Goal: Obtain resource: Download file/media

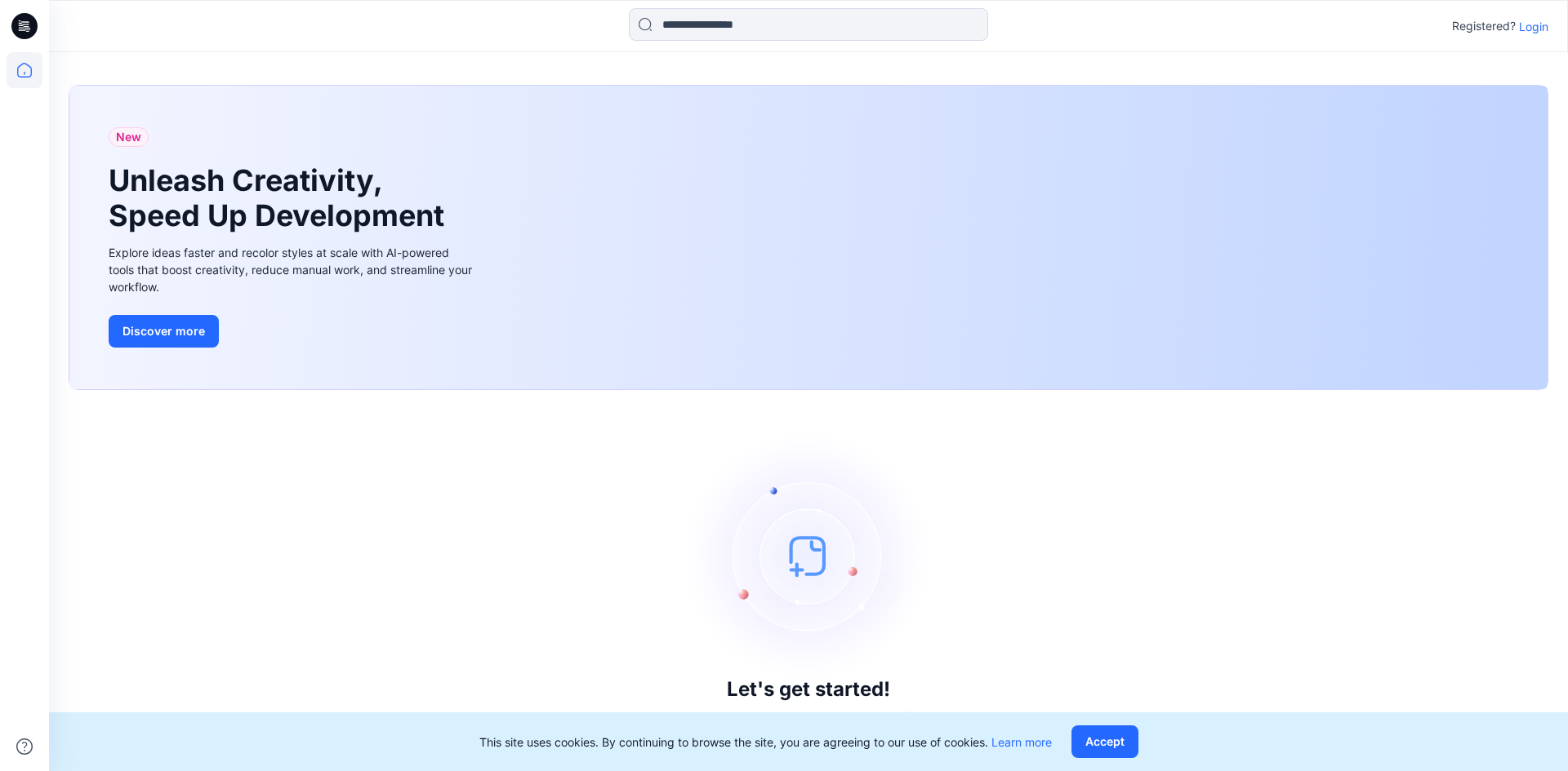
drag, startPoint x: 1114, startPoint y: 741, endPoint x: 1260, endPoint y: 576, distance: 220.3
click at [1116, 741] on button "Accept" at bounding box center [1104, 742] width 67 height 33
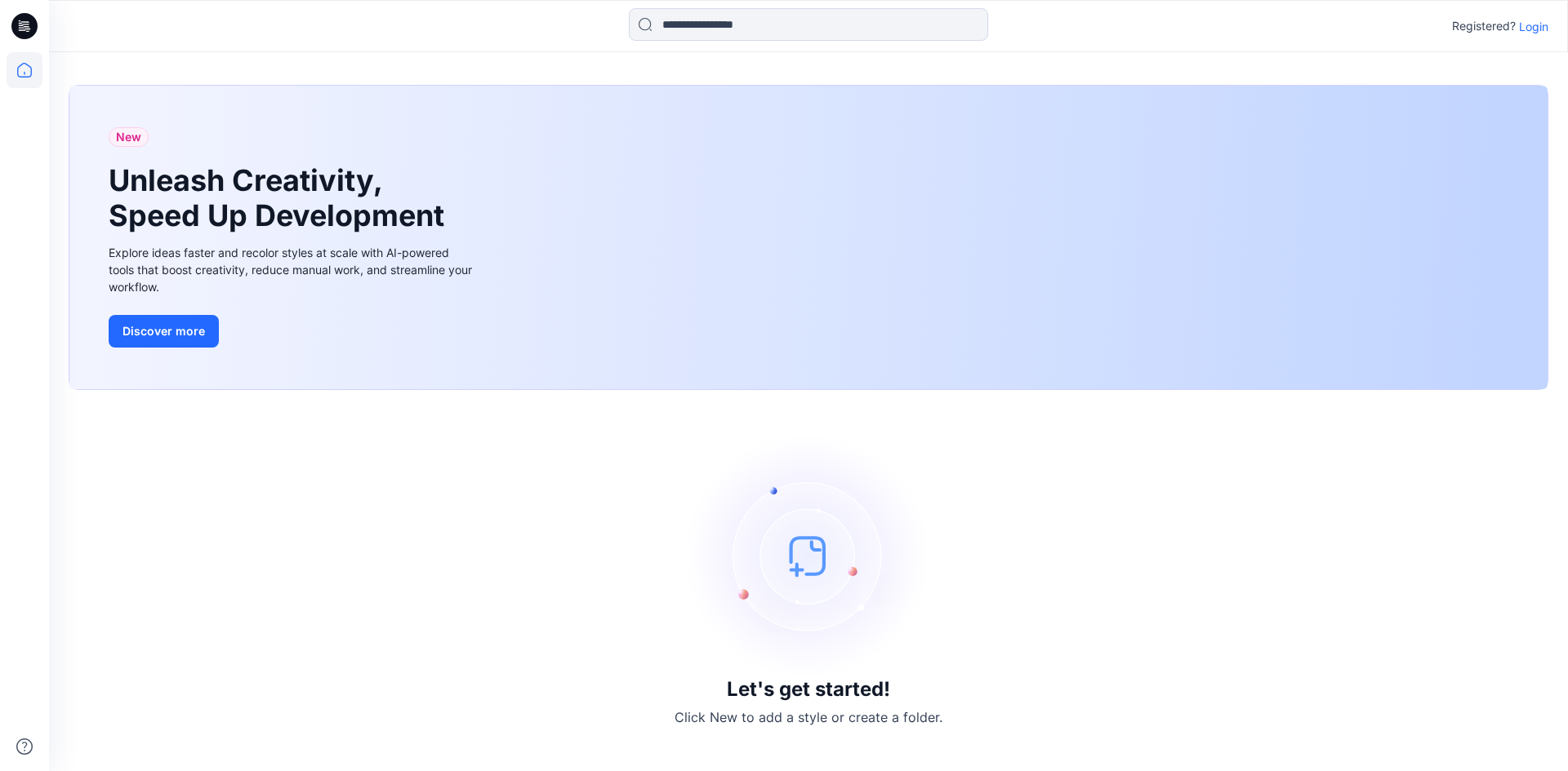
click at [1532, 29] on p "Login" at bounding box center [1533, 26] width 30 height 17
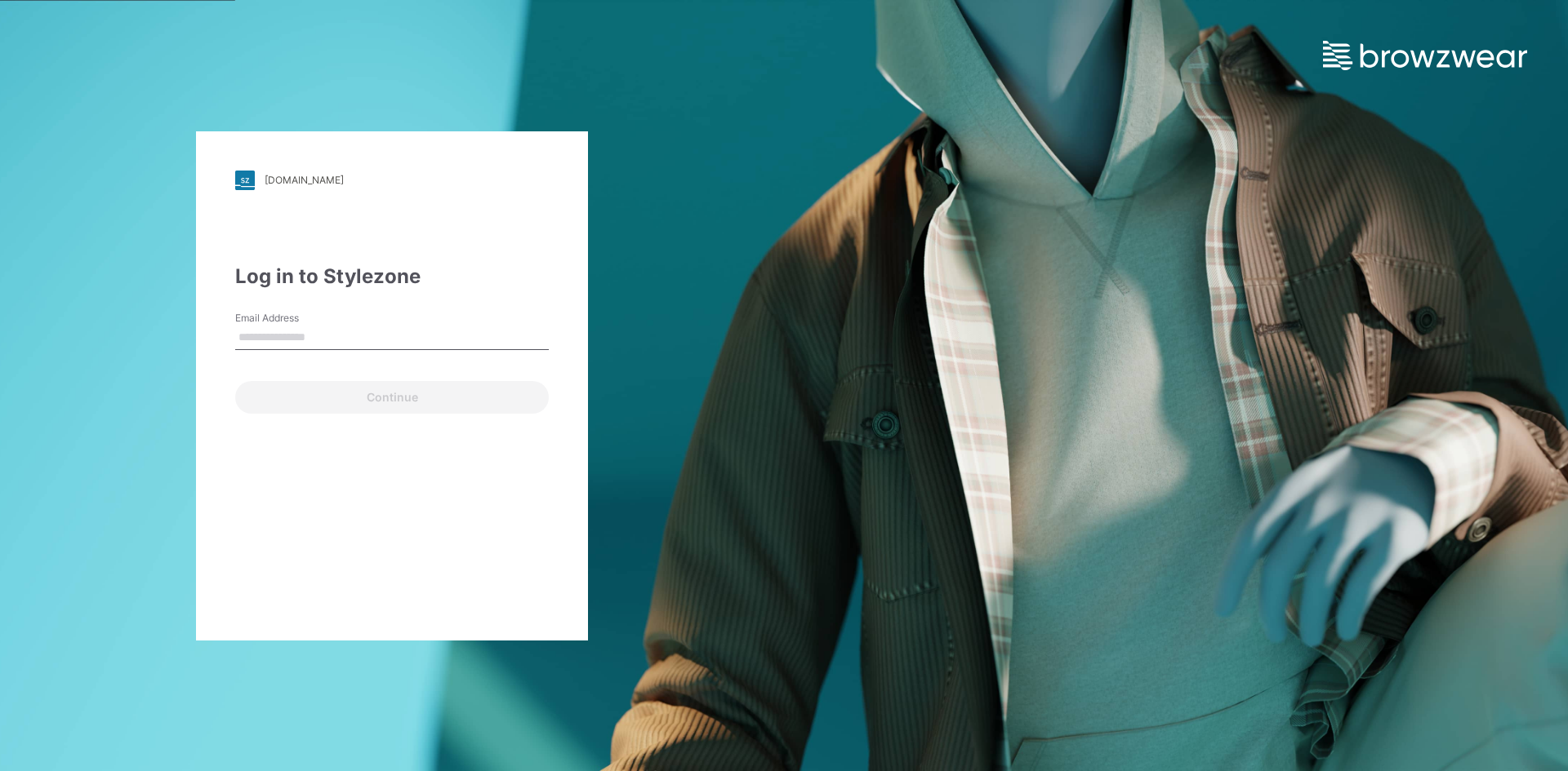
click at [291, 334] on input "Email Address" at bounding box center [392, 337] width 314 height 24
type input "**********"
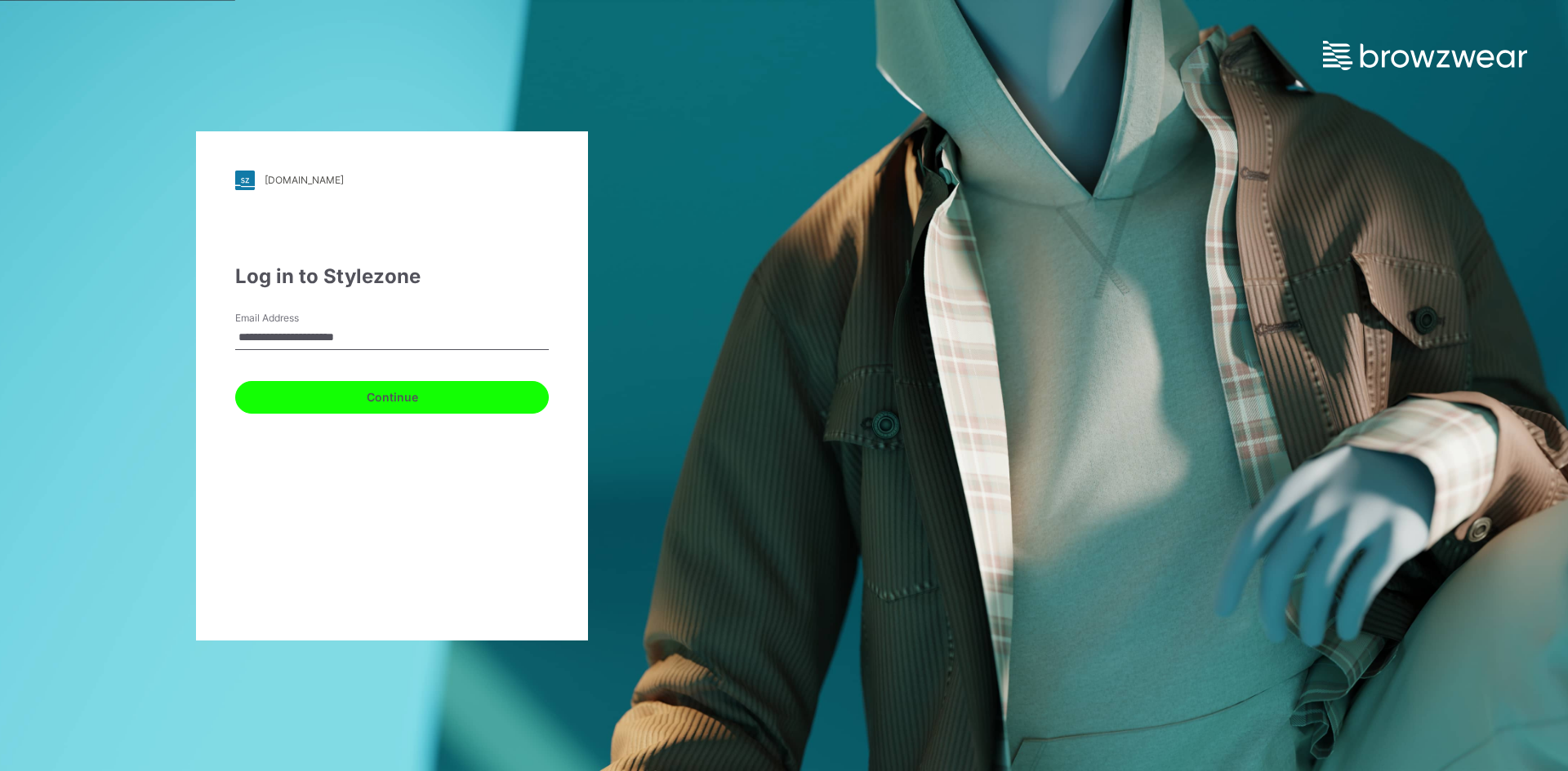
click at [337, 405] on button "Continue" at bounding box center [392, 397] width 314 height 33
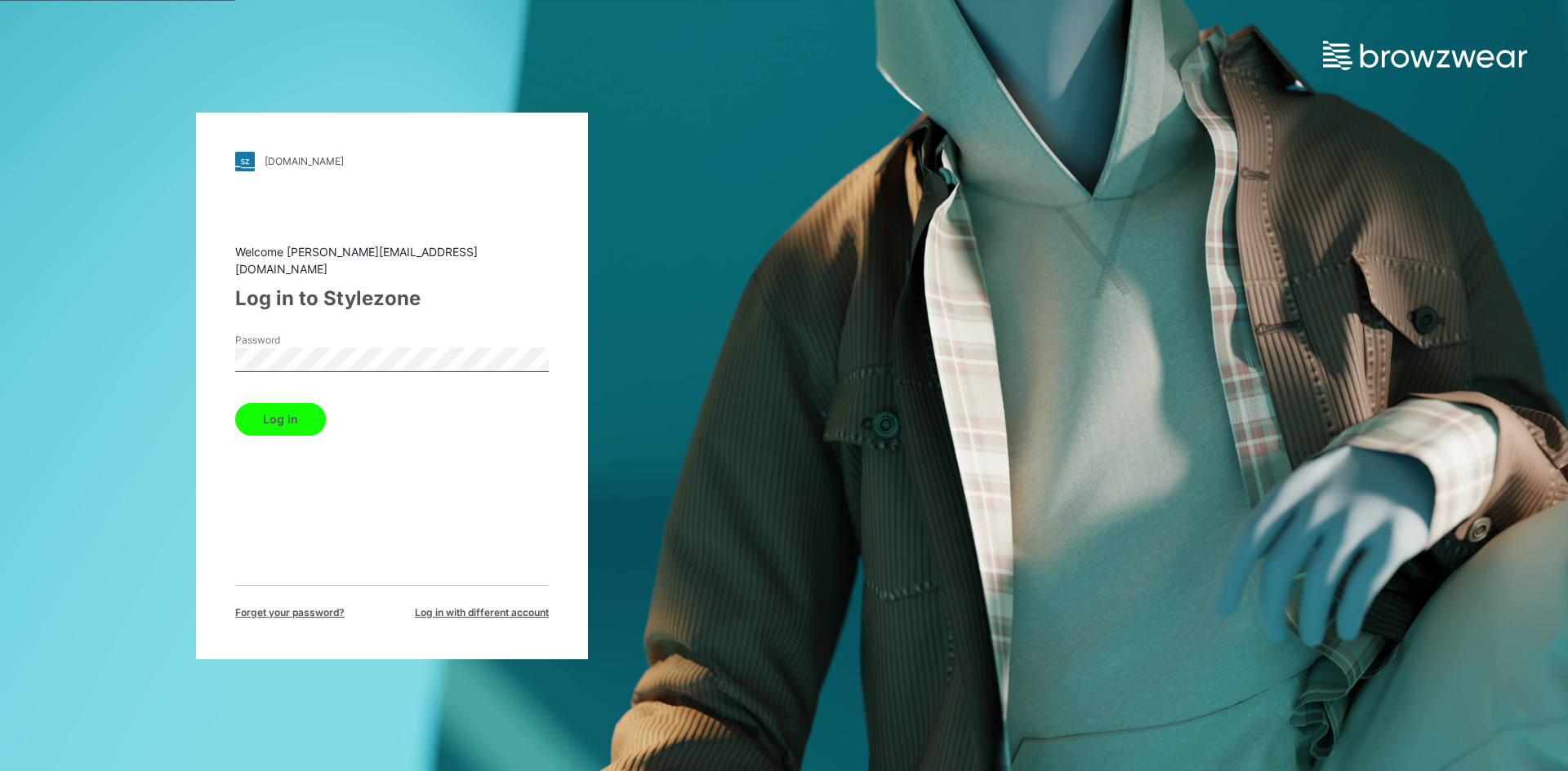
click at [288, 417] on button "Log in" at bounding box center [281, 420] width 91 height 33
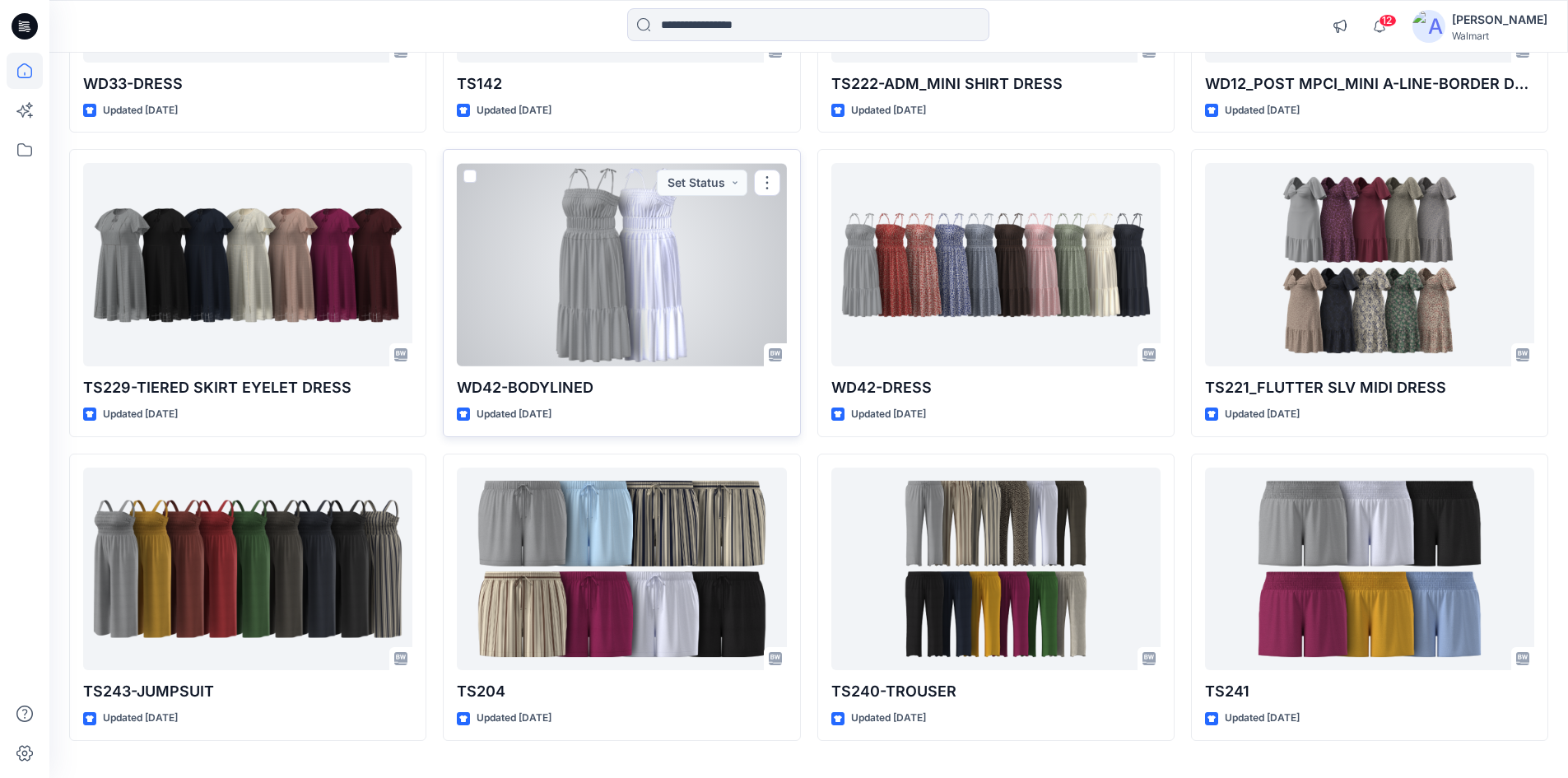
scroll to position [3164, 0]
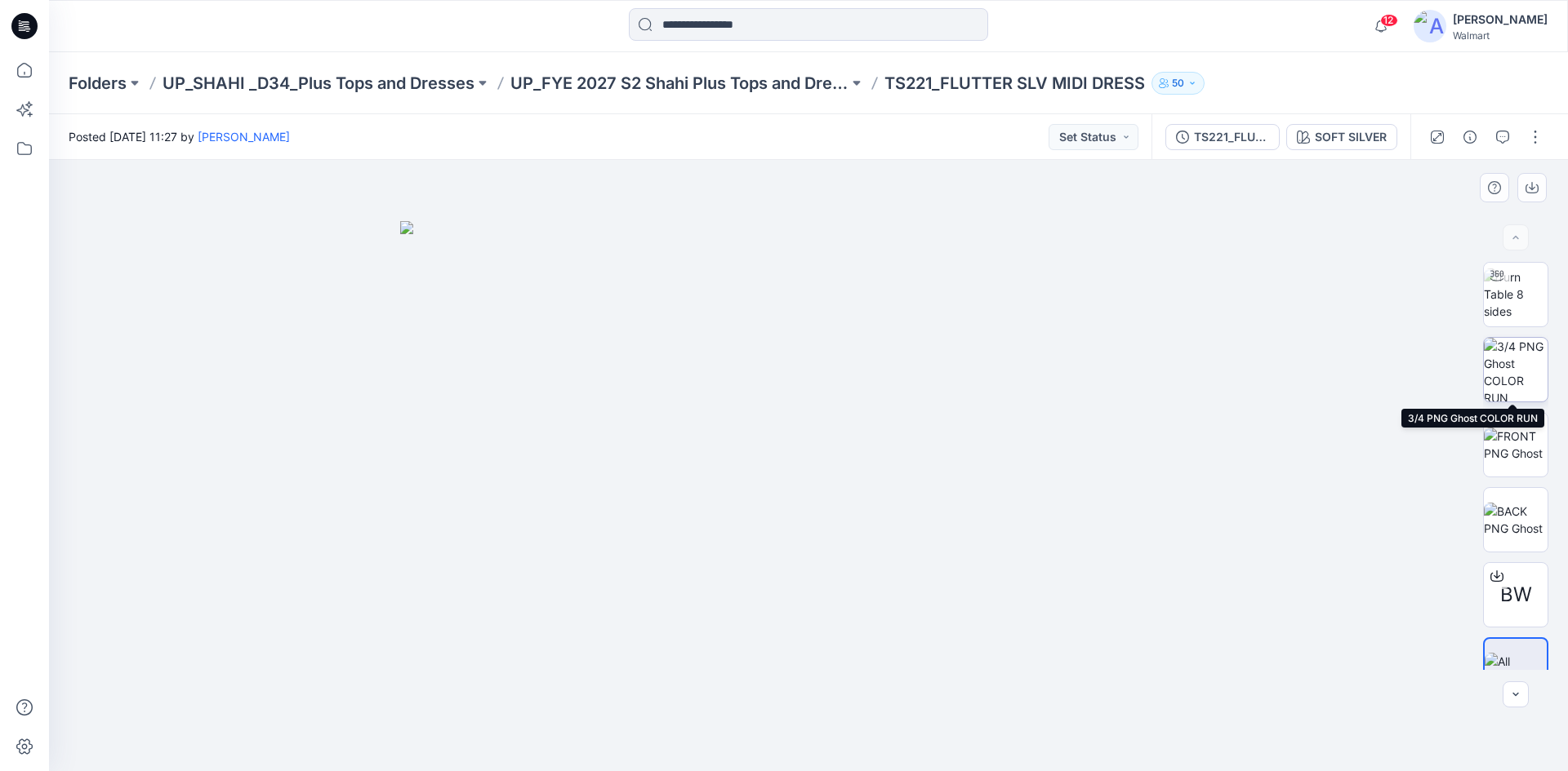
click at [1491, 354] on img at bounding box center [1516, 370] width 64 height 64
drag, startPoint x: 729, startPoint y: 361, endPoint x: 769, endPoint y: 367, distance: 40.4
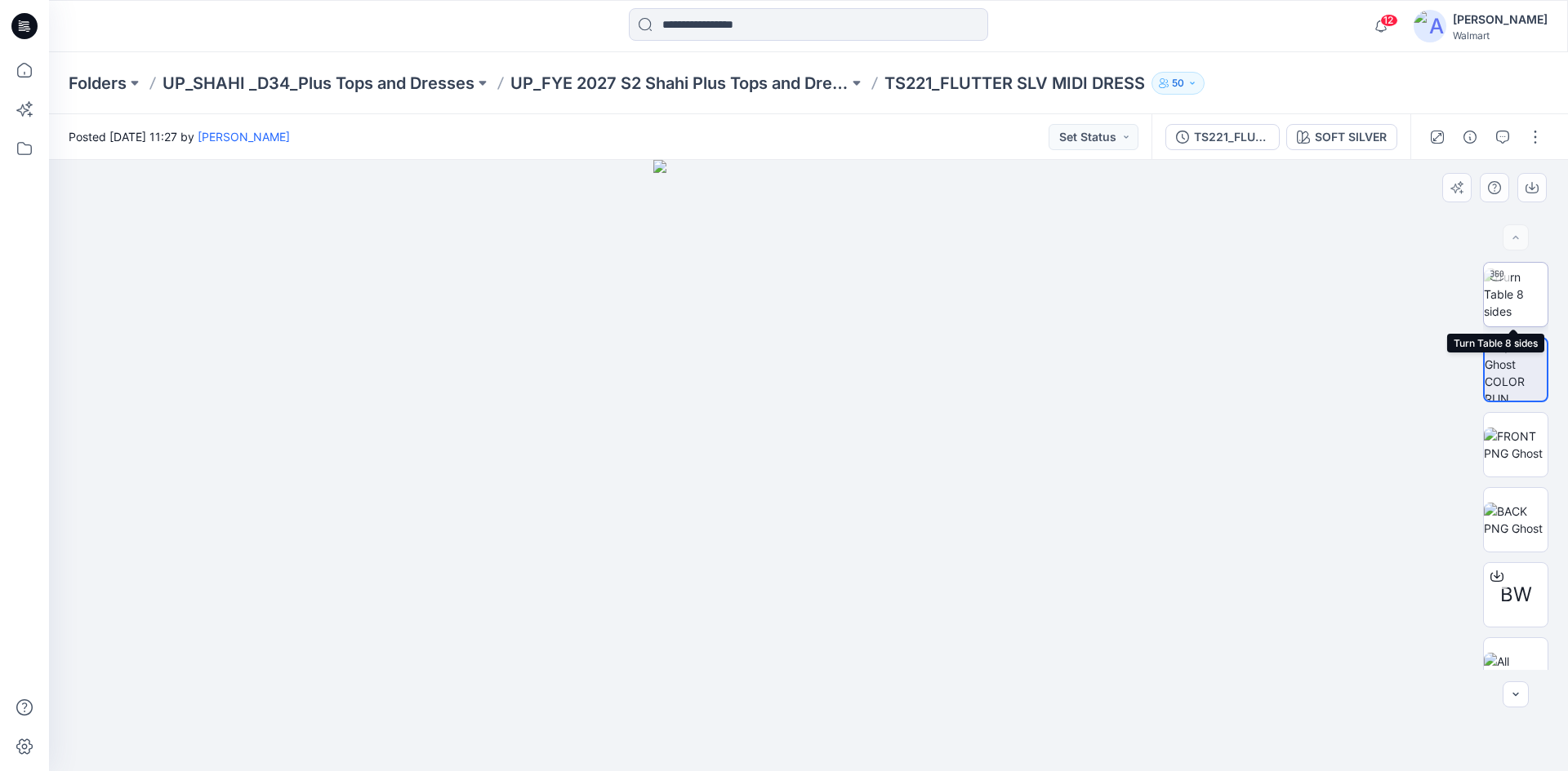
click at [1505, 309] on img at bounding box center [1516, 294] width 64 height 51
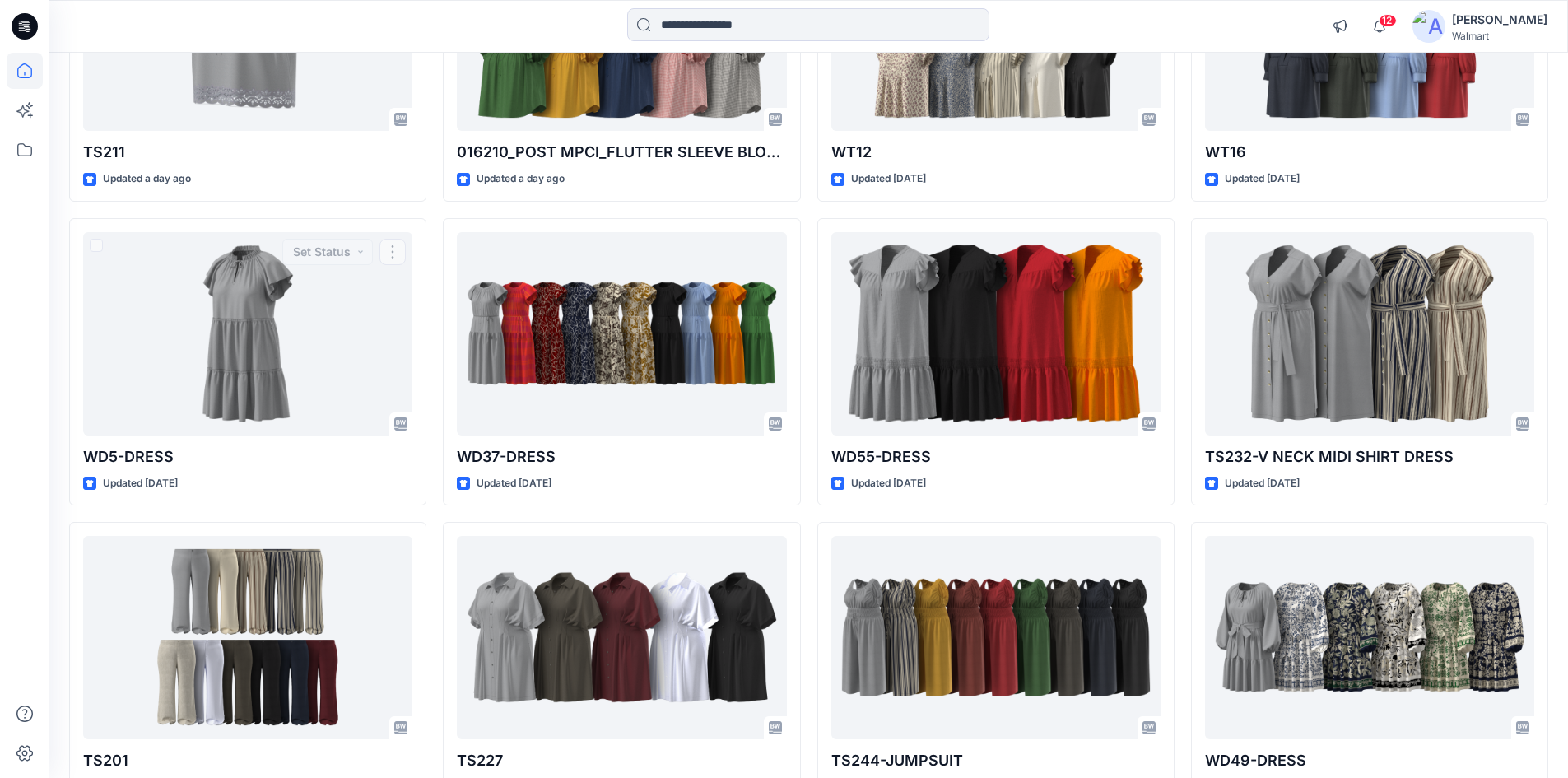
scroll to position [2553, 0]
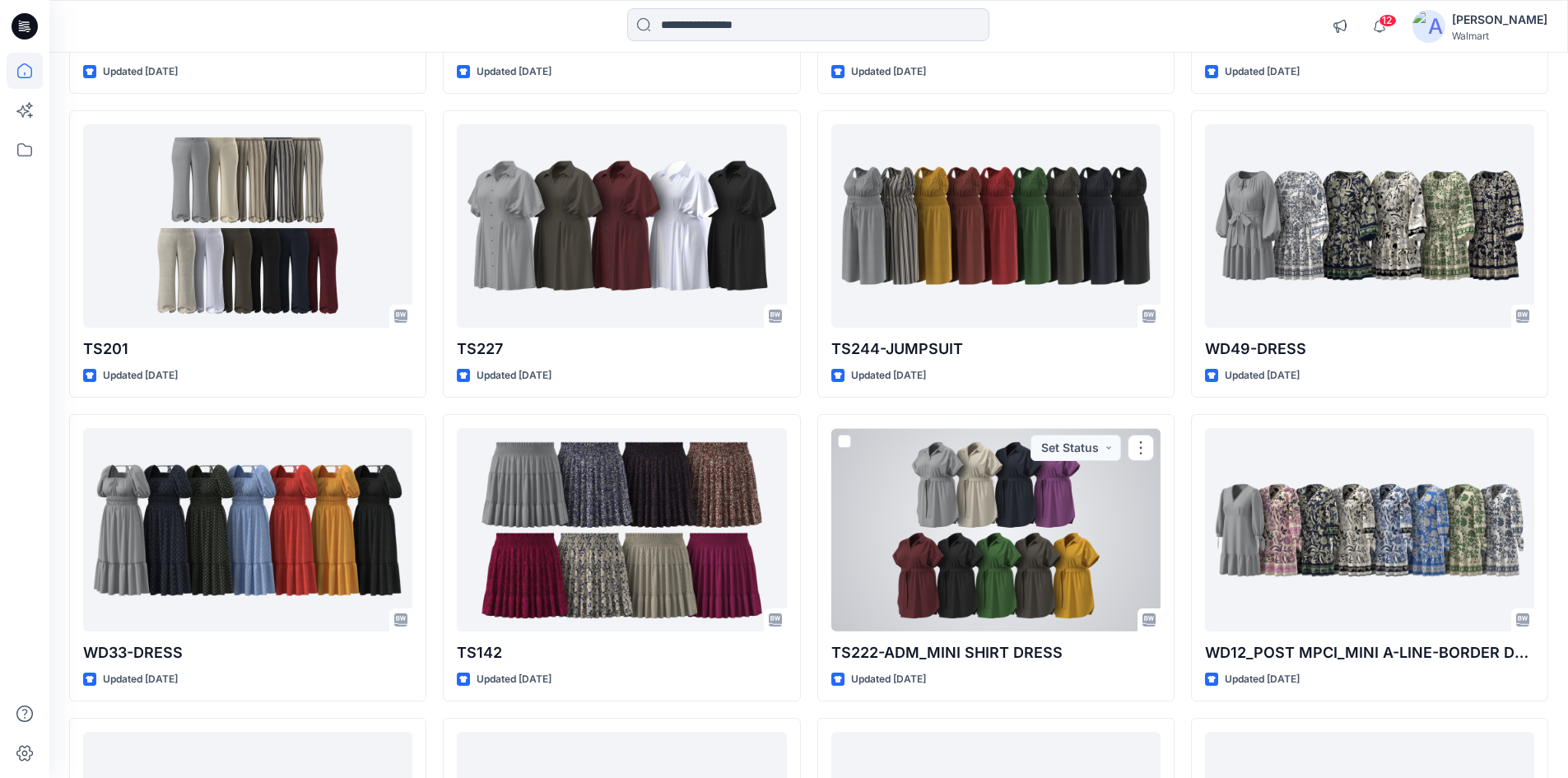
click at [863, 427] on div "TS222-ADM_MINI SHIRT DRESS Updated [DATE] Set Status" at bounding box center [996, 558] width 357 height 287
click at [863, 430] on div at bounding box center [995, 530] width 329 height 203
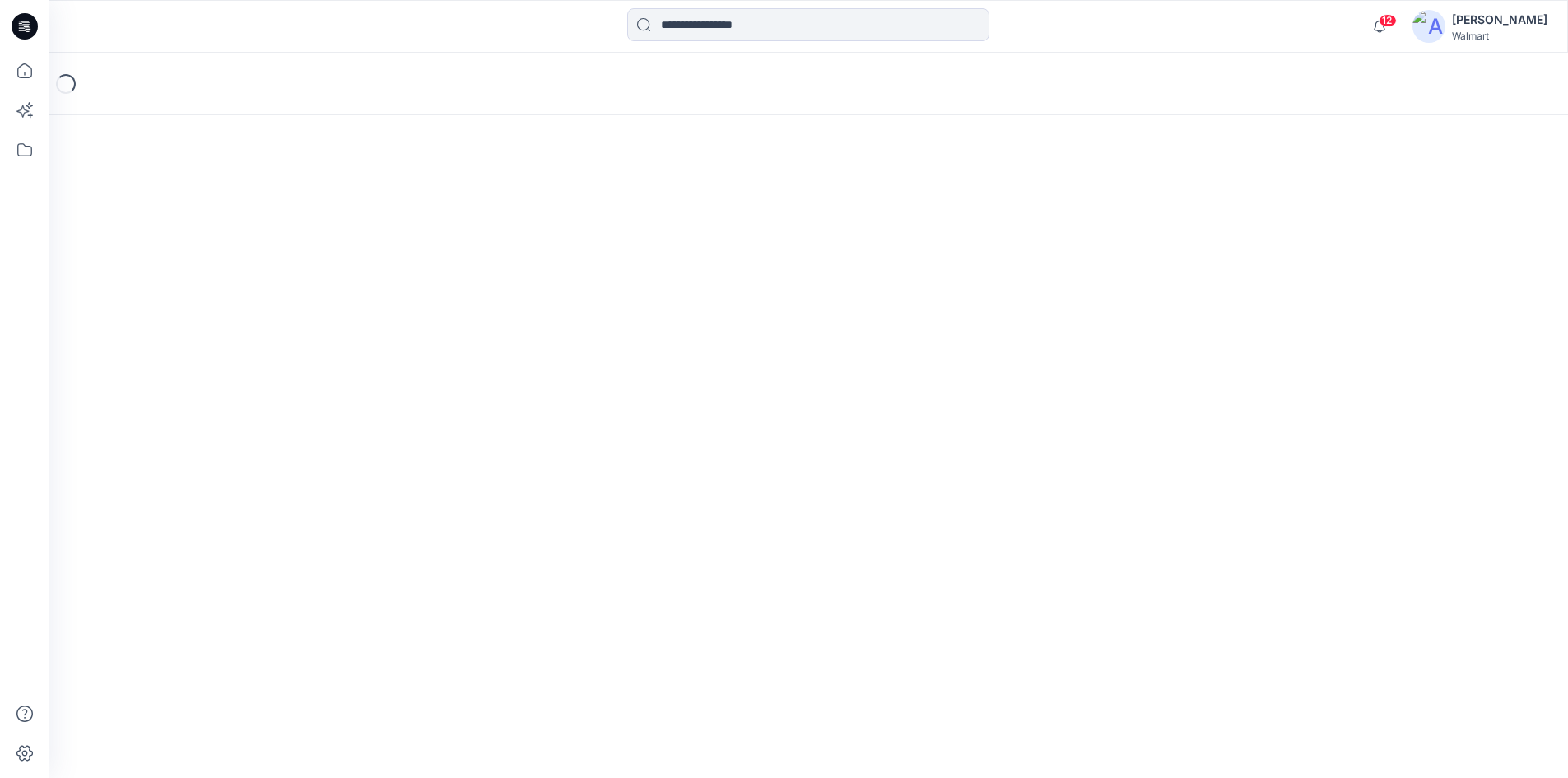
click at [863, 430] on div "Loading..." at bounding box center [808, 415] width 1519 height 725
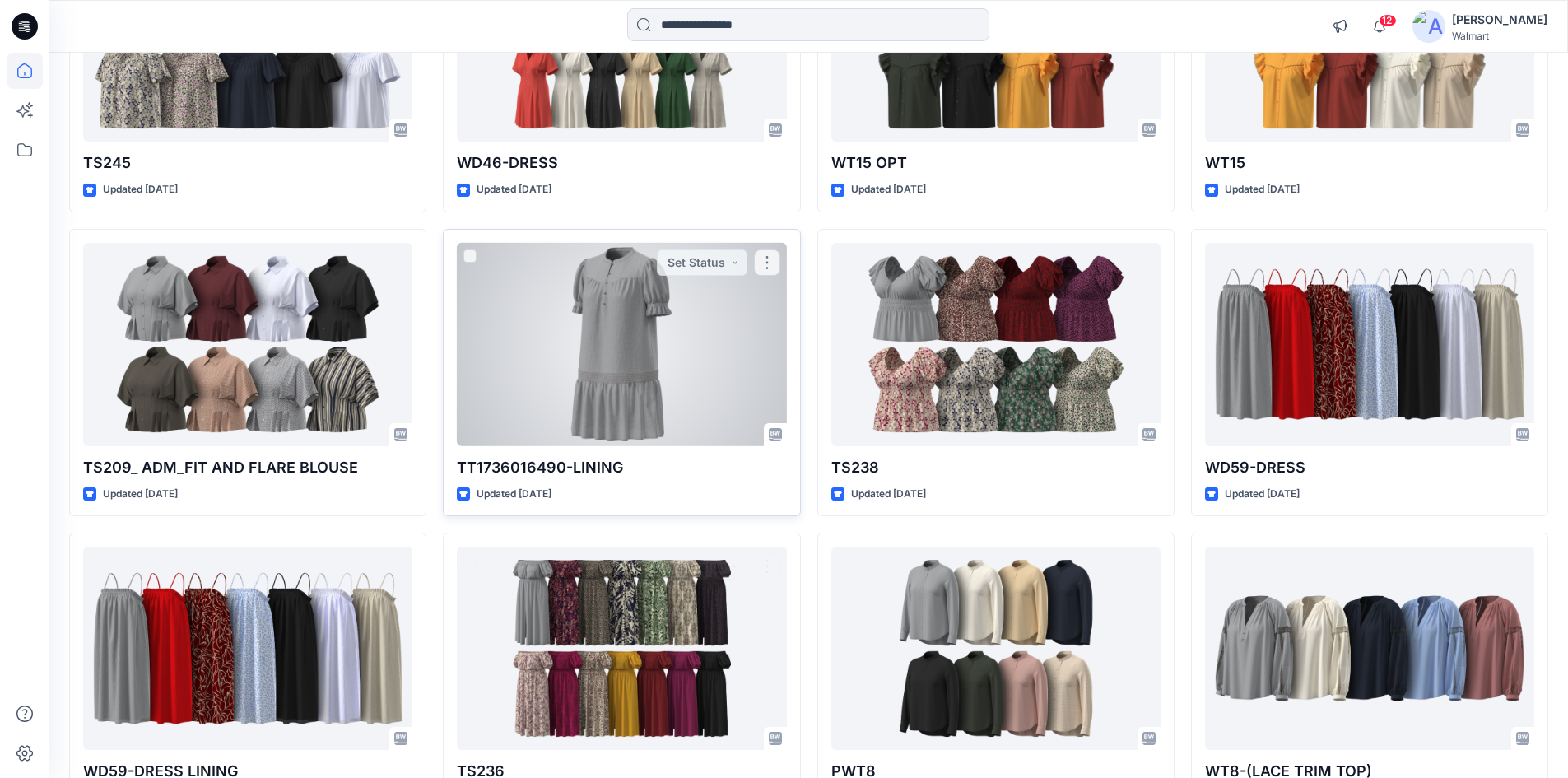
scroll to position [3911, 0]
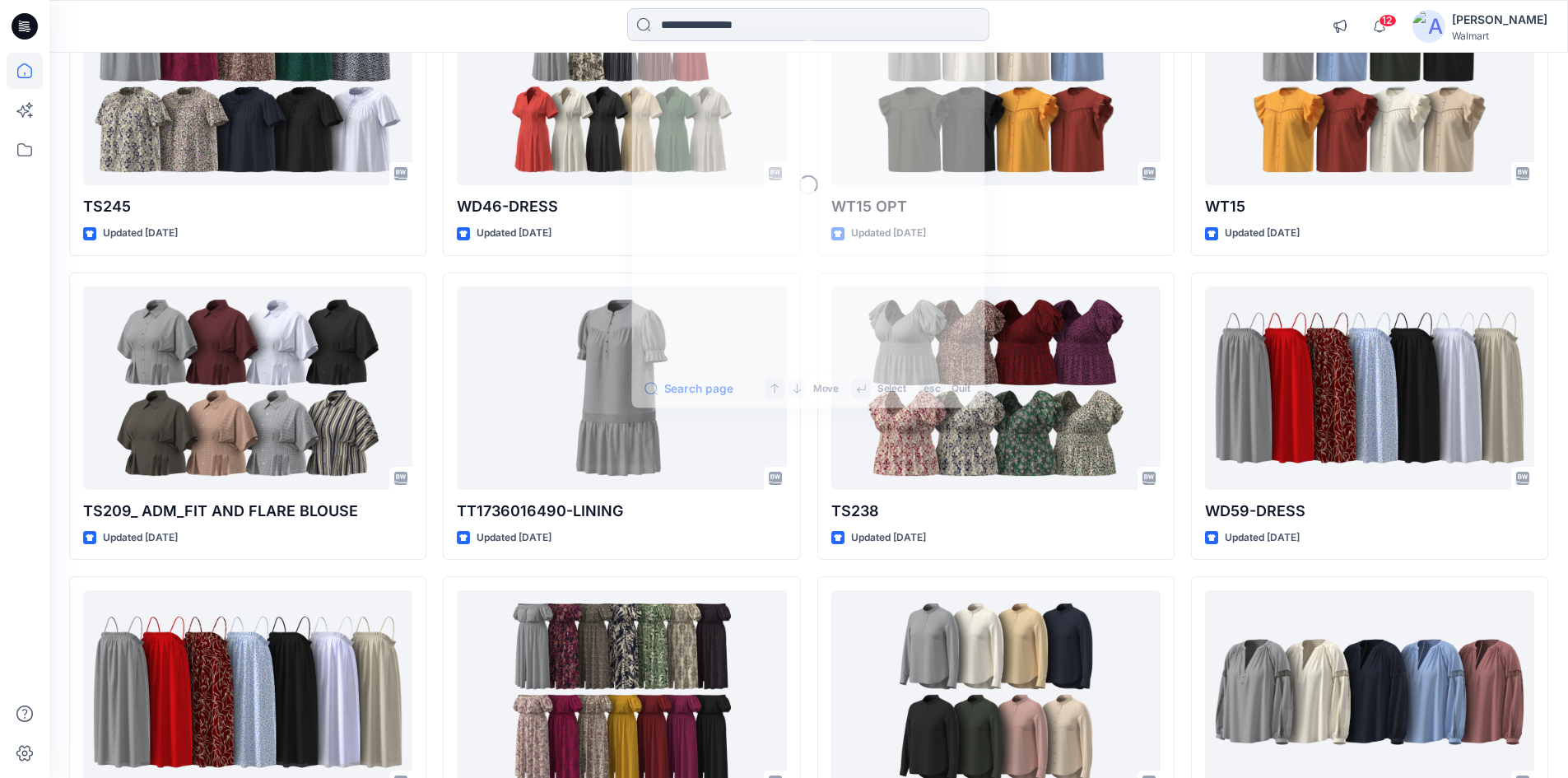
click at [740, 21] on input at bounding box center [808, 25] width 362 height 33
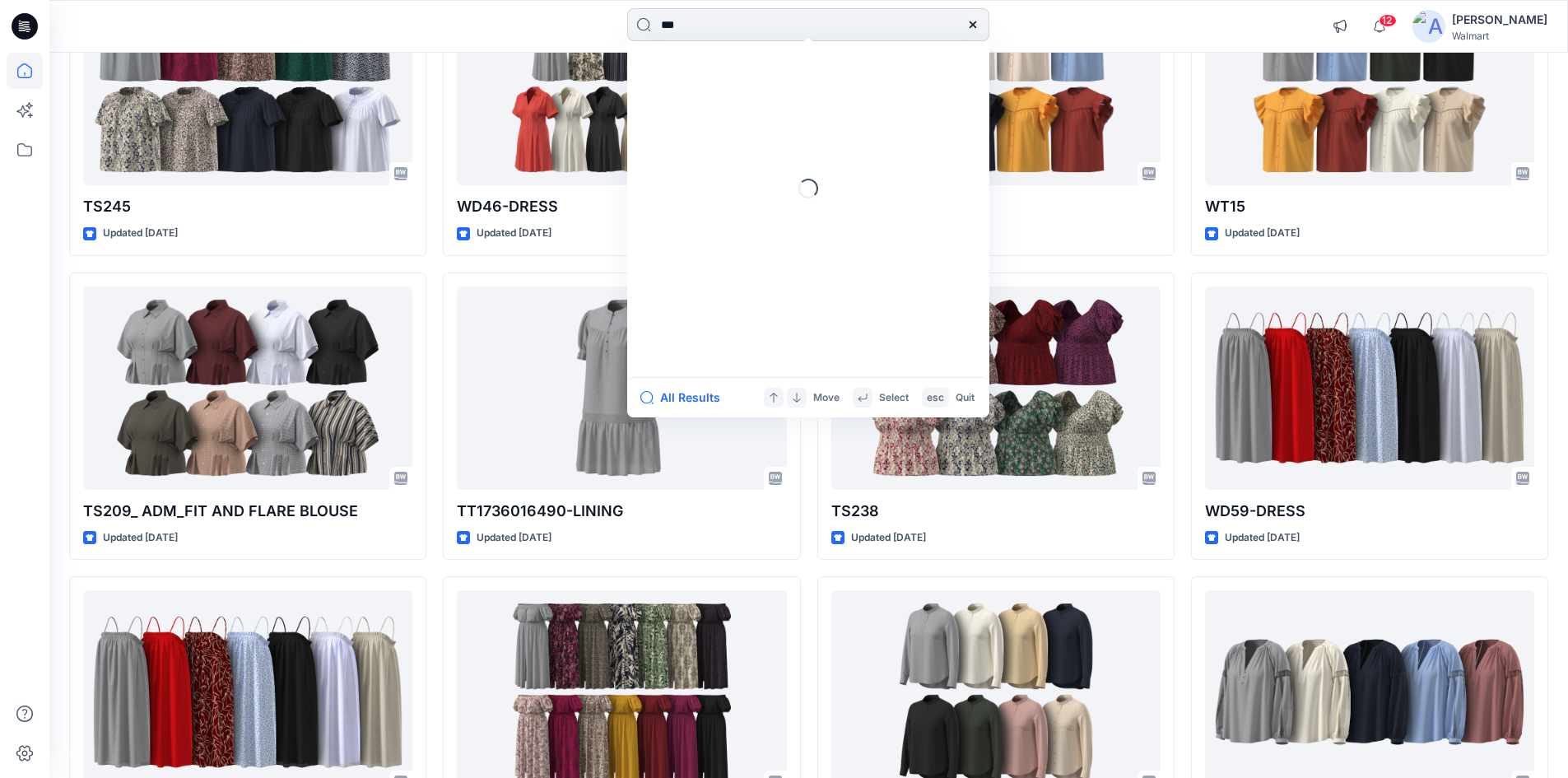
type input "****"
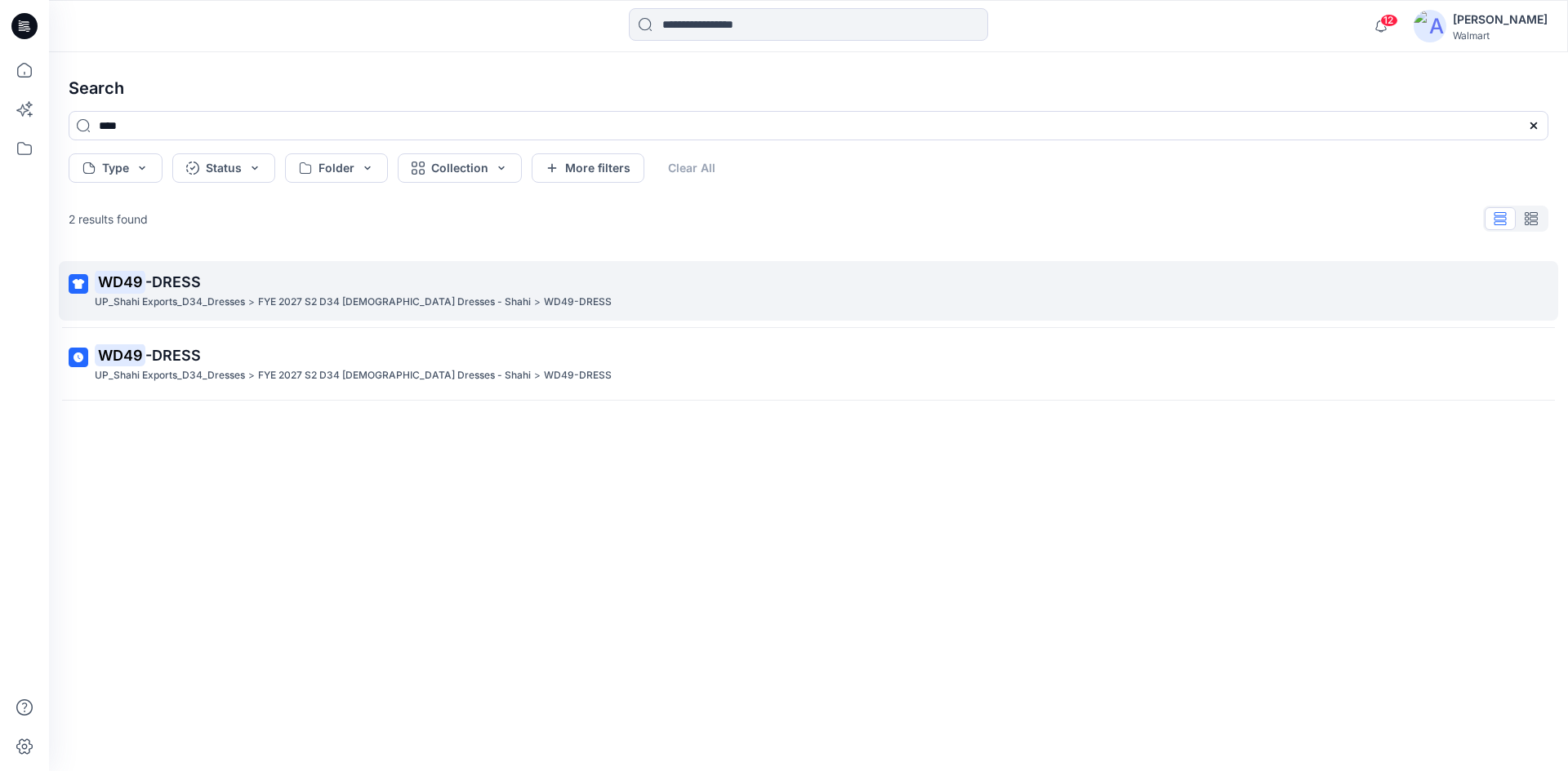
click at [182, 277] on span "-DRESS" at bounding box center [173, 281] width 56 height 17
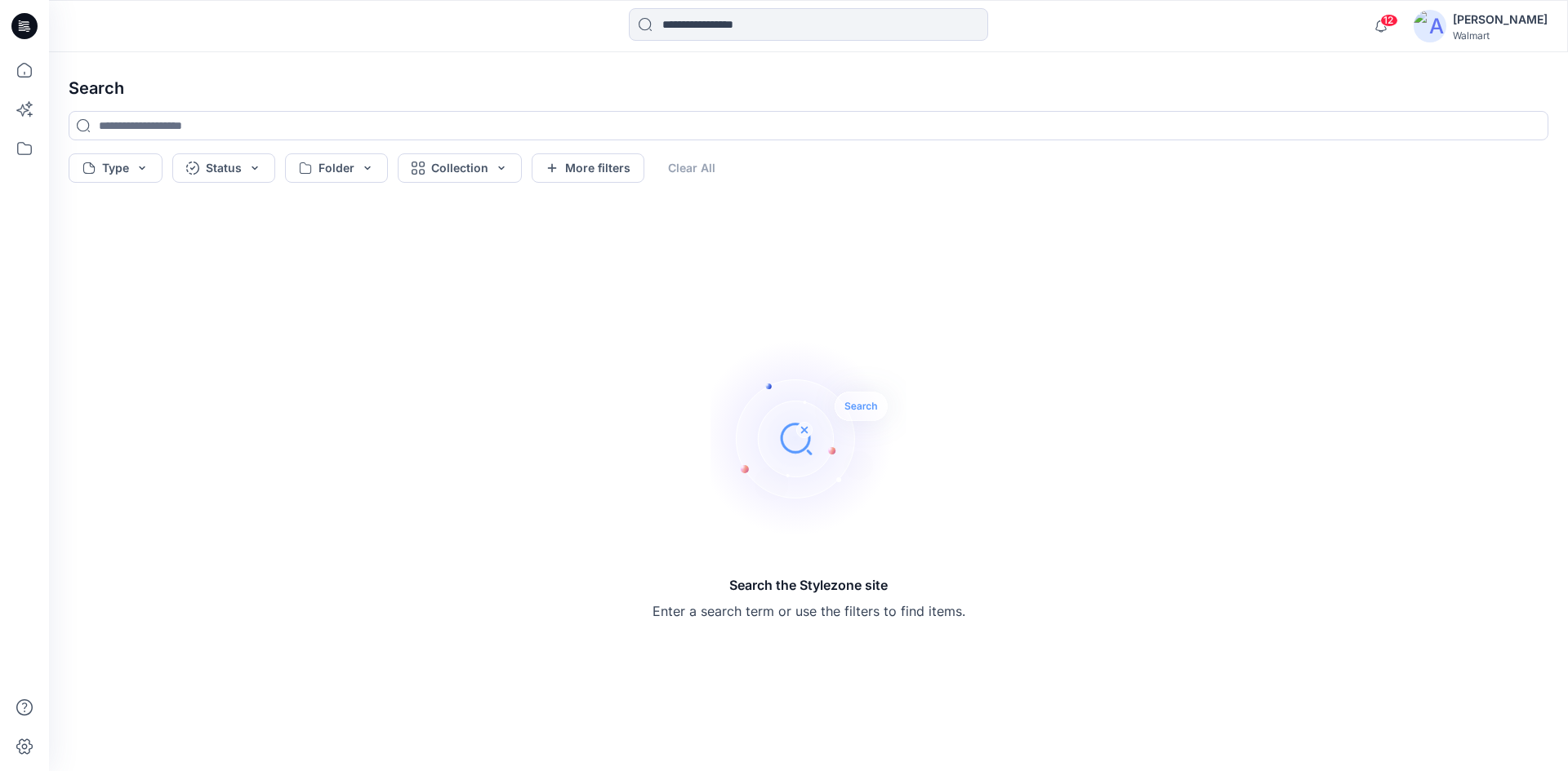
click at [30, 32] on icon at bounding box center [24, 25] width 26 height 26
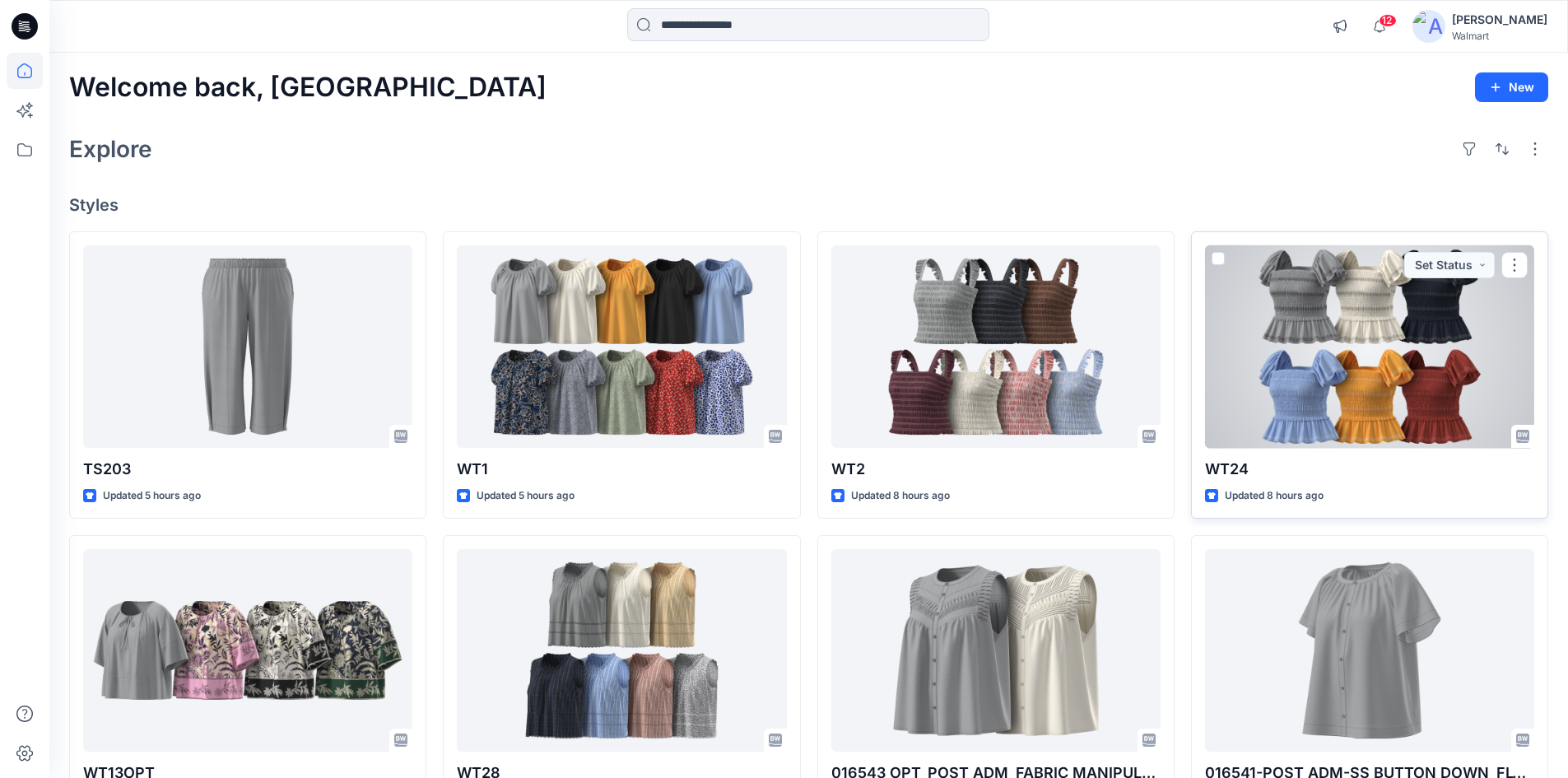
click at [1311, 332] on div at bounding box center [1369, 347] width 329 height 203
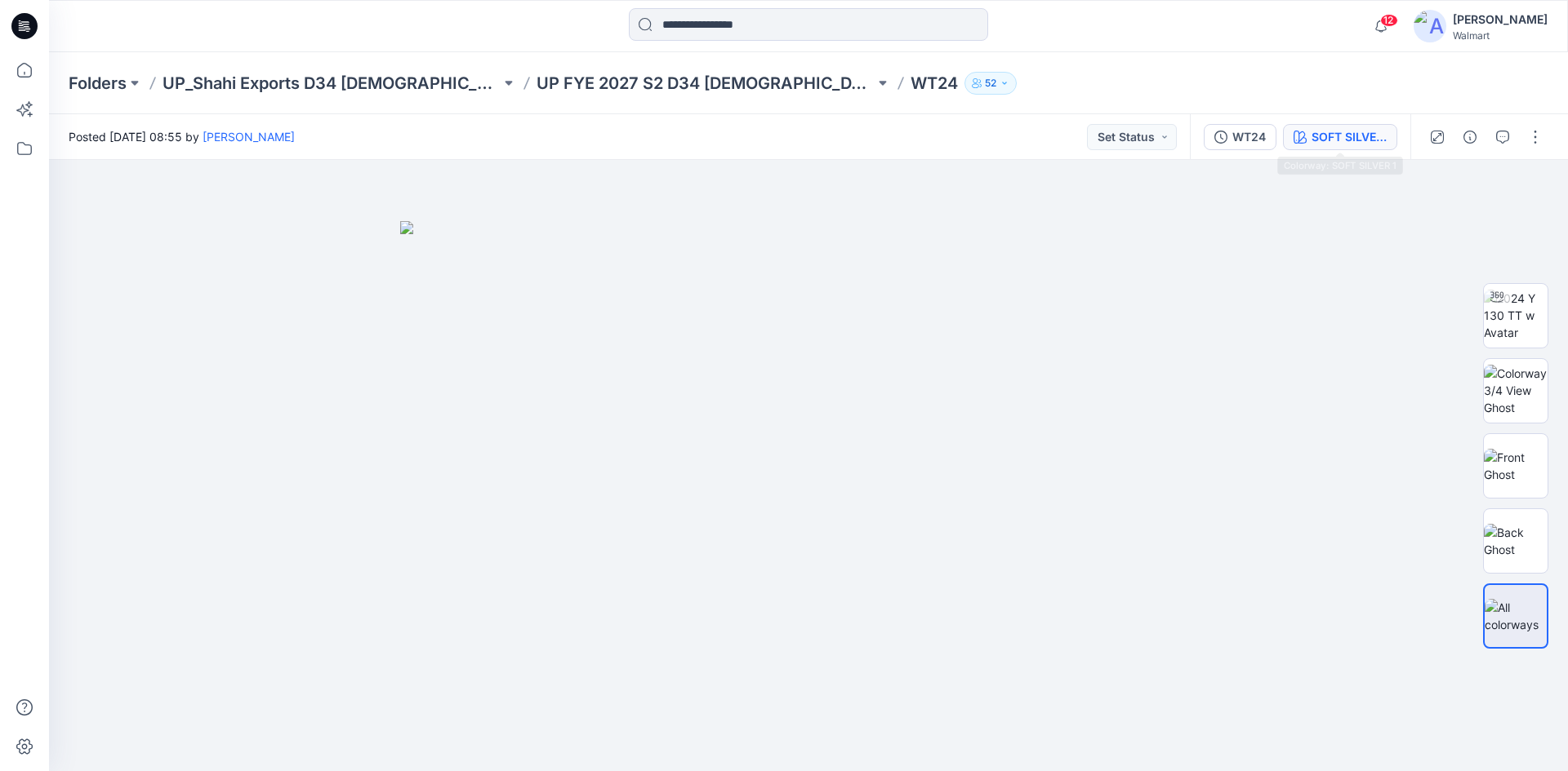
click at [1366, 138] on div "SOFT SILVER 1" at bounding box center [1349, 137] width 75 height 18
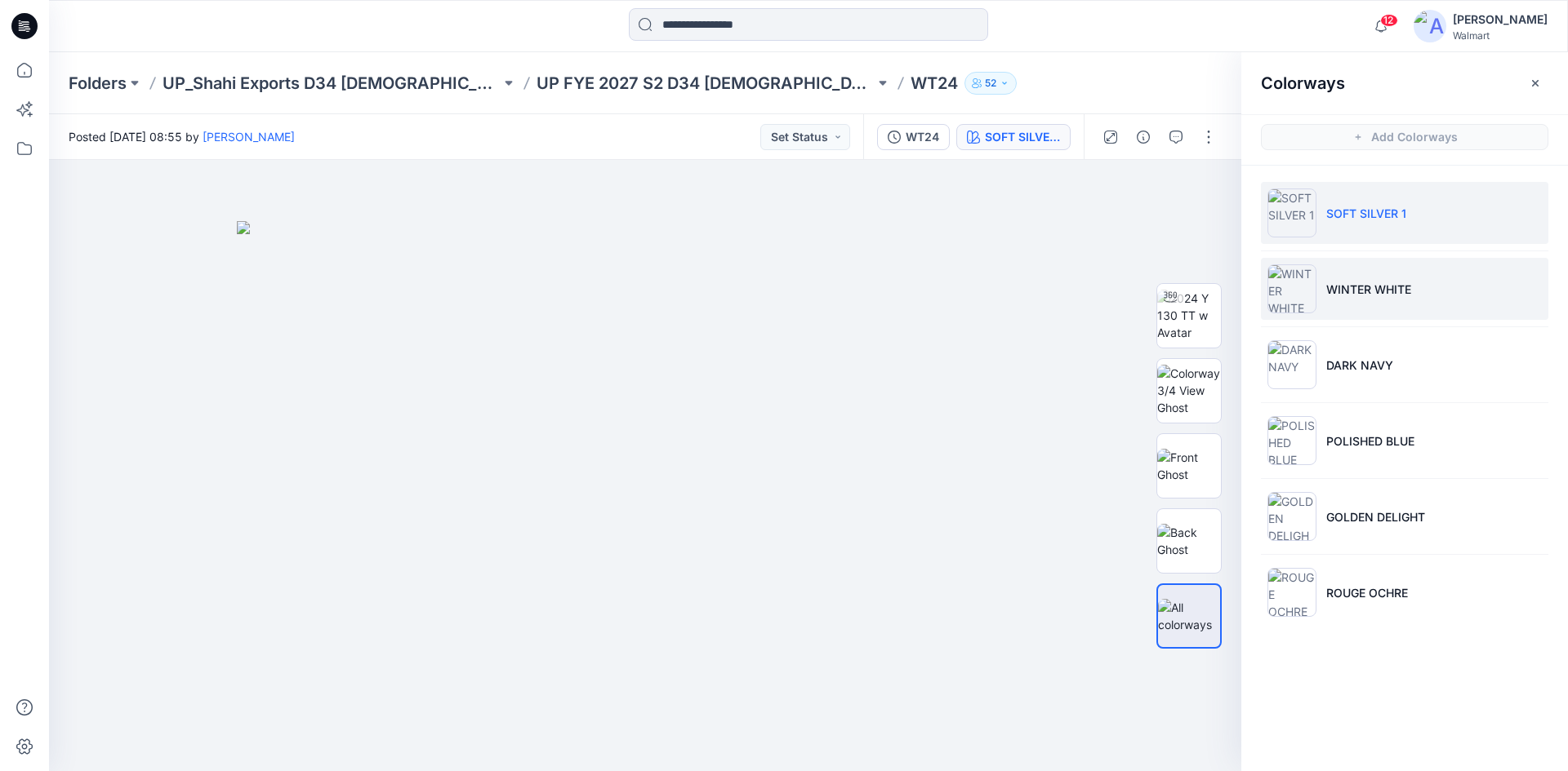
click at [1363, 301] on li "WINTER WHITE" at bounding box center [1404, 289] width 287 height 62
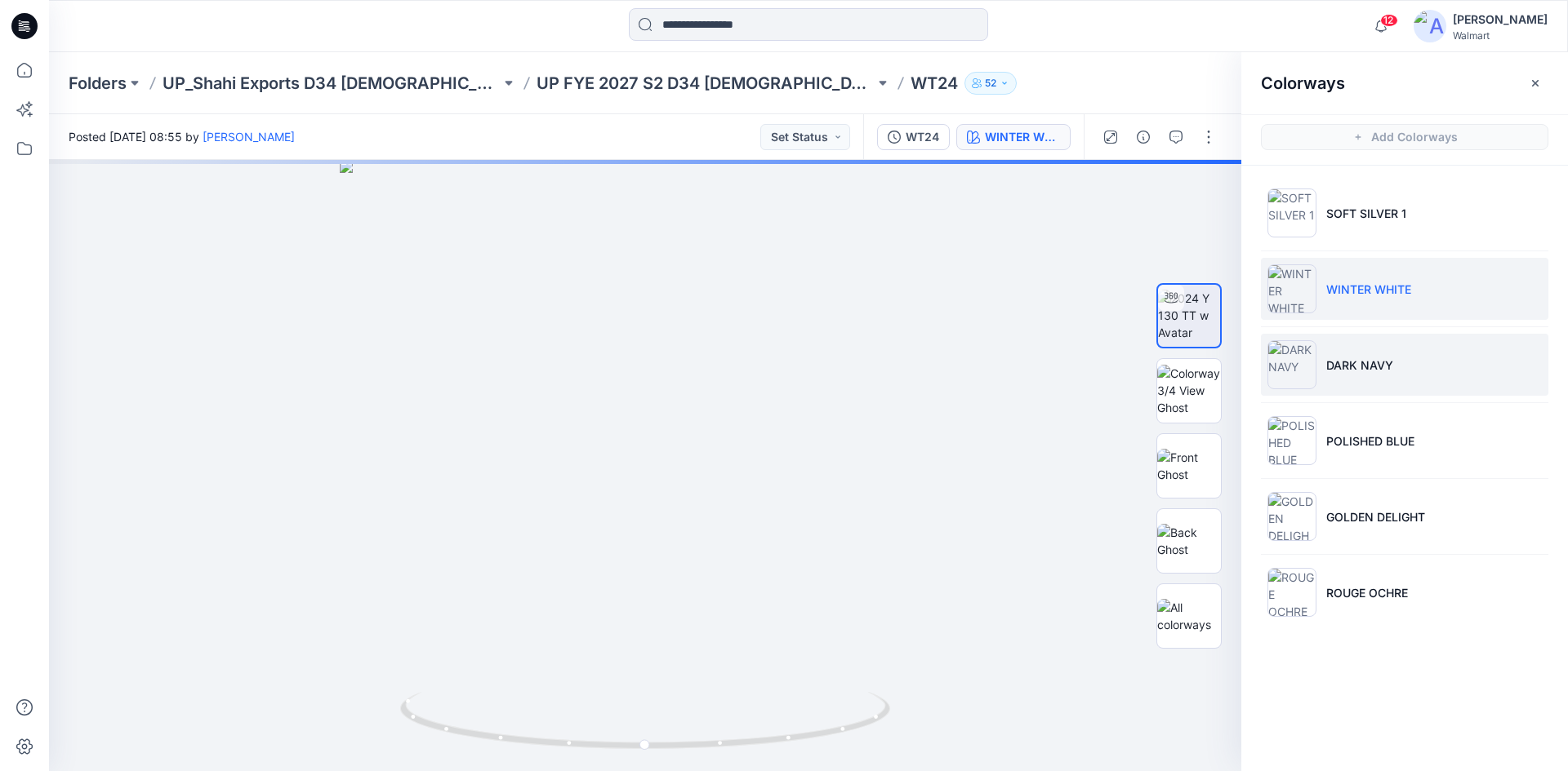
click at [1358, 372] on p "DARK NAVY" at bounding box center [1359, 365] width 67 height 17
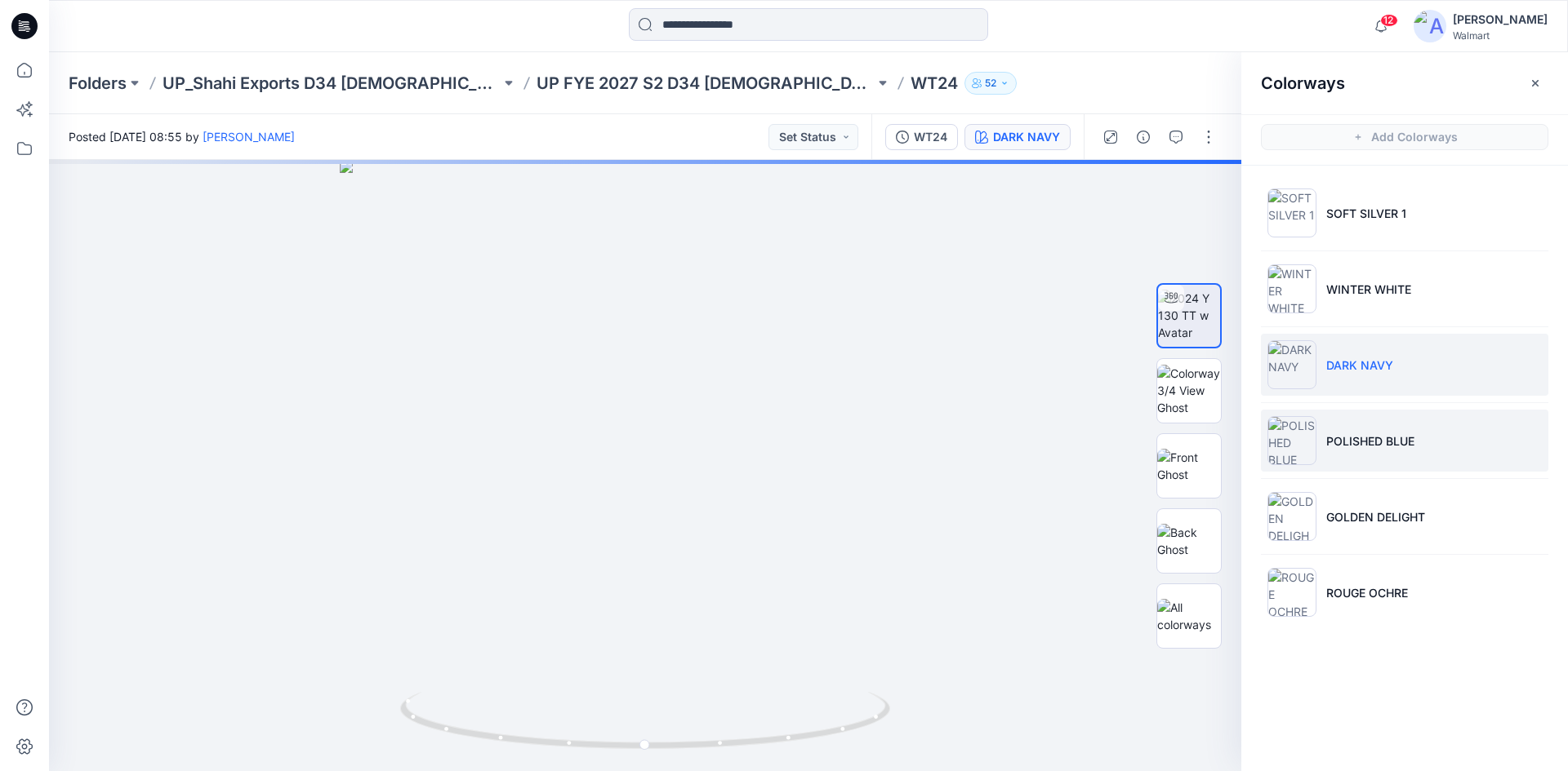
click at [1333, 443] on p "POLISHED BLUE" at bounding box center [1370, 441] width 89 height 17
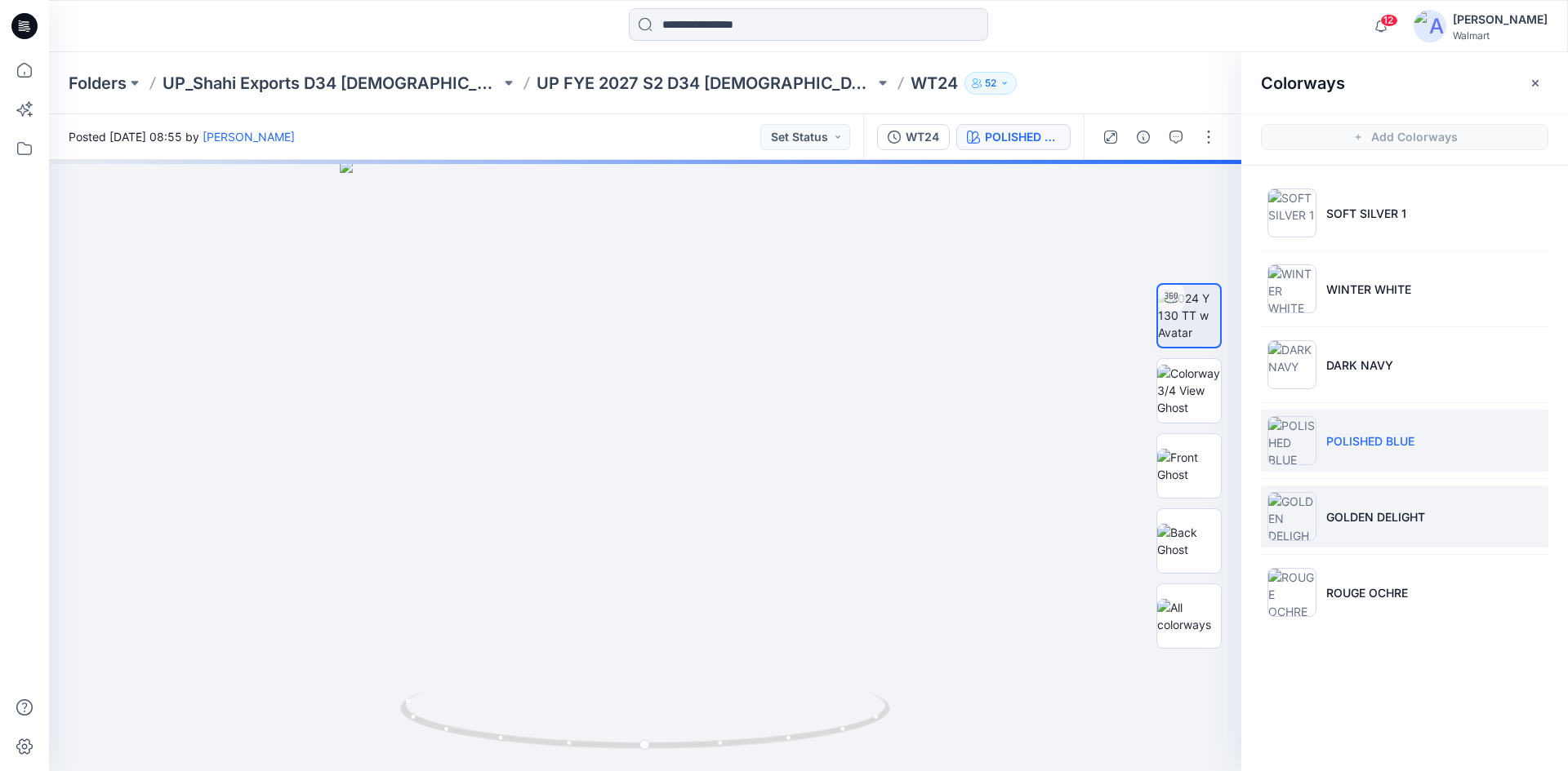
click at [1332, 524] on li "GOLDEN DELIGHT" at bounding box center [1404, 517] width 287 height 62
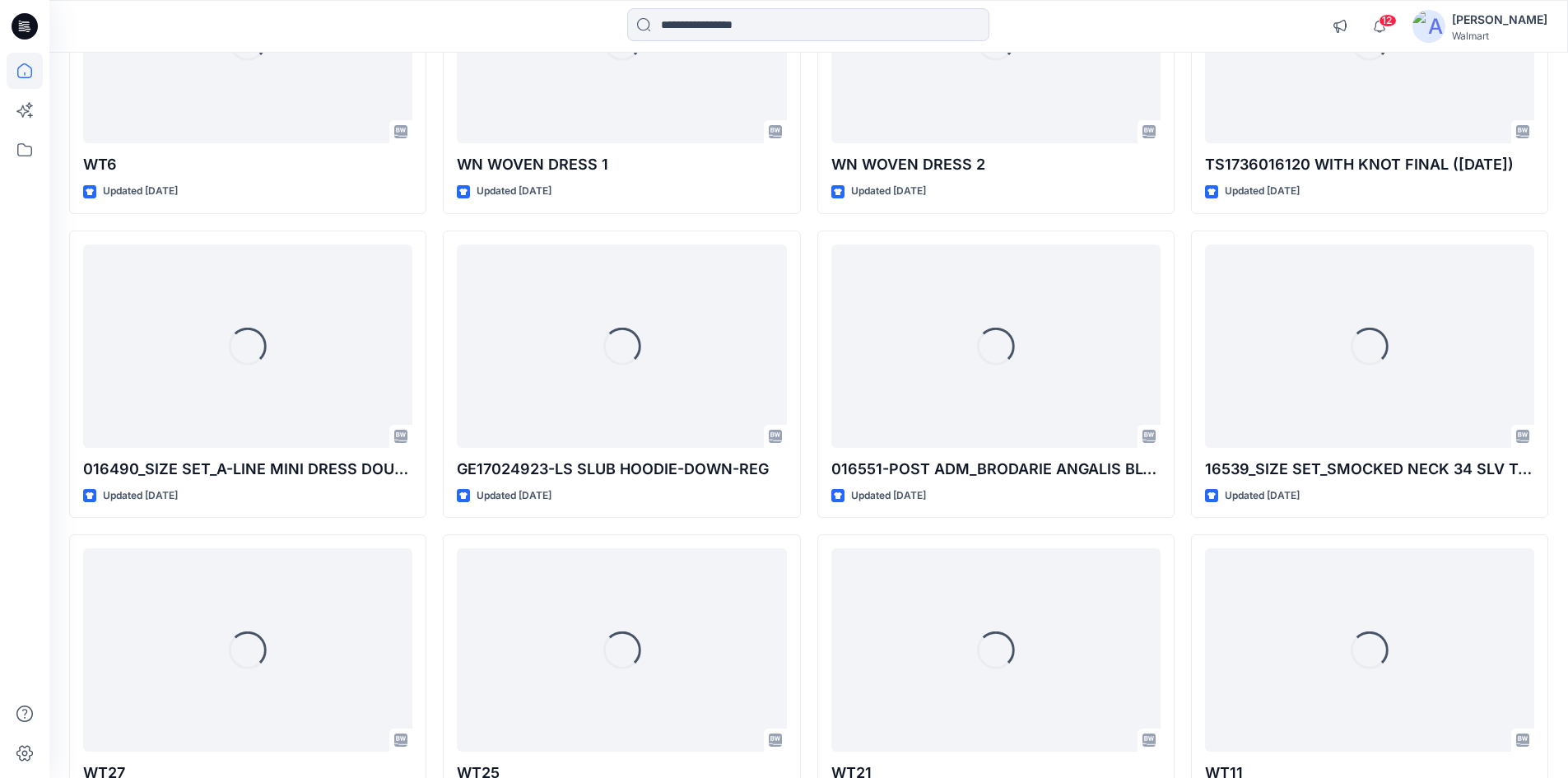
scroll to position [5483, 0]
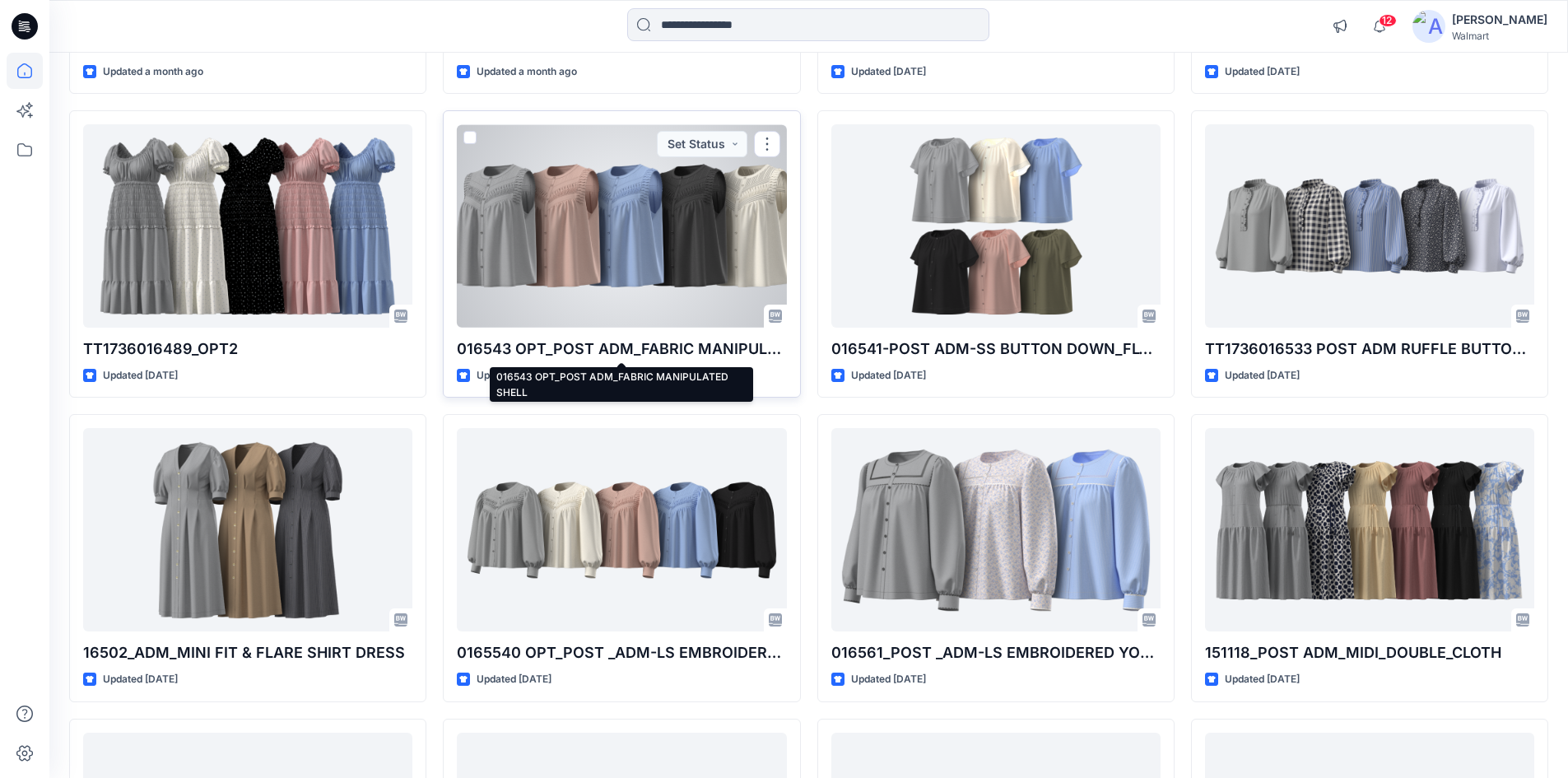
scroll to position [9296, 0]
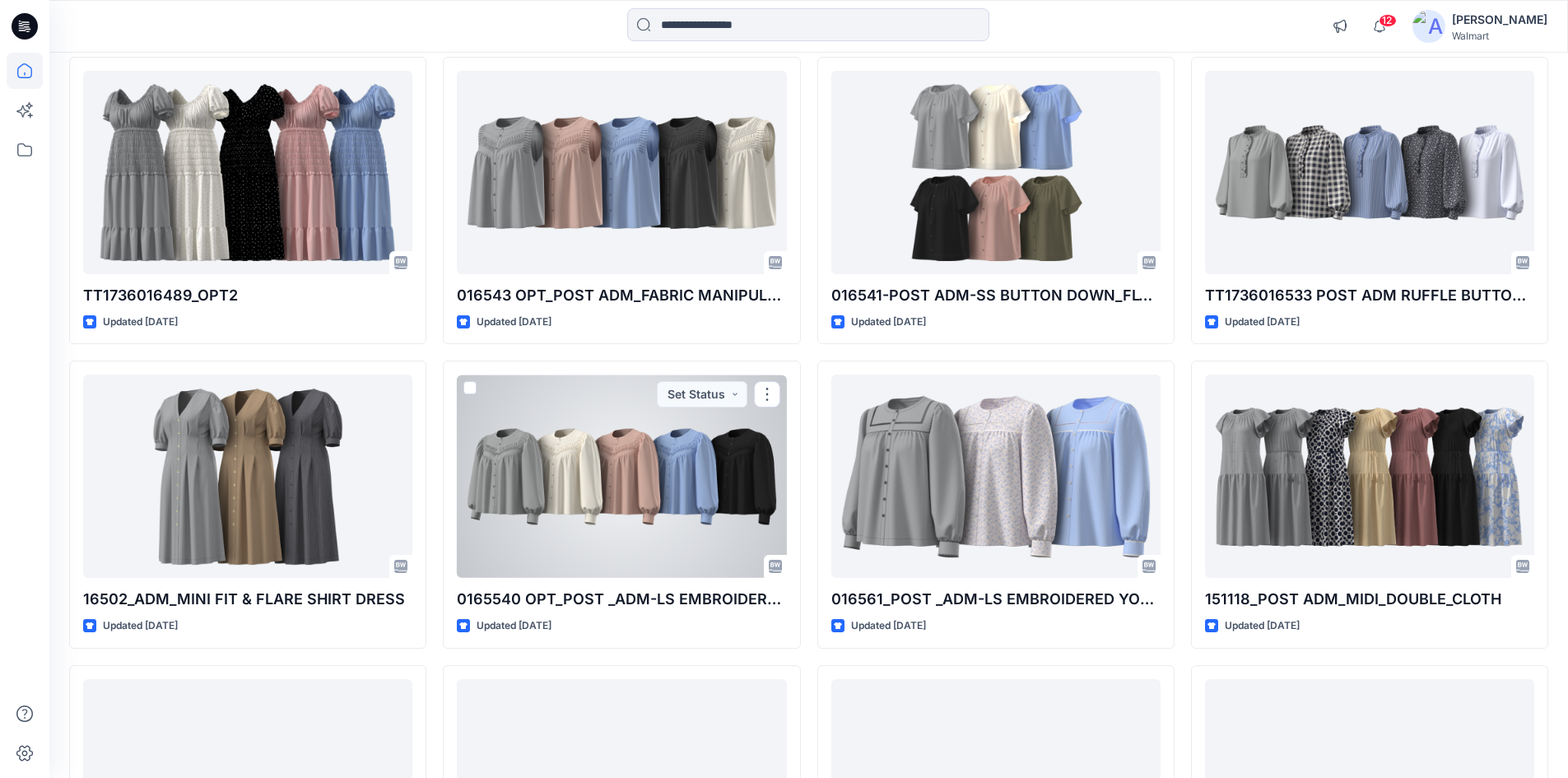
drag, startPoint x: 620, startPoint y: 470, endPoint x: 812, endPoint y: 396, distance: 205.8
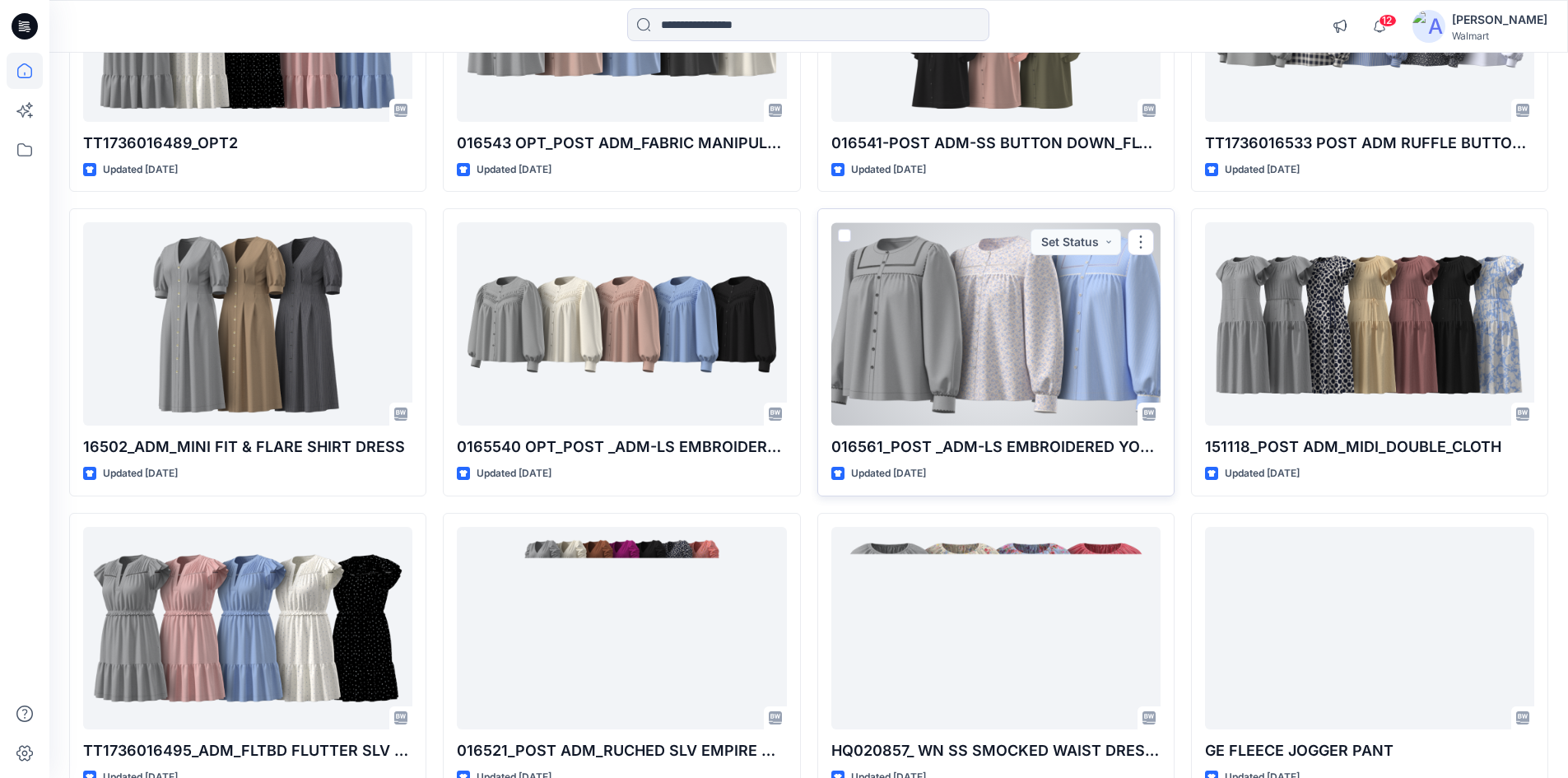
scroll to position [9461, 0]
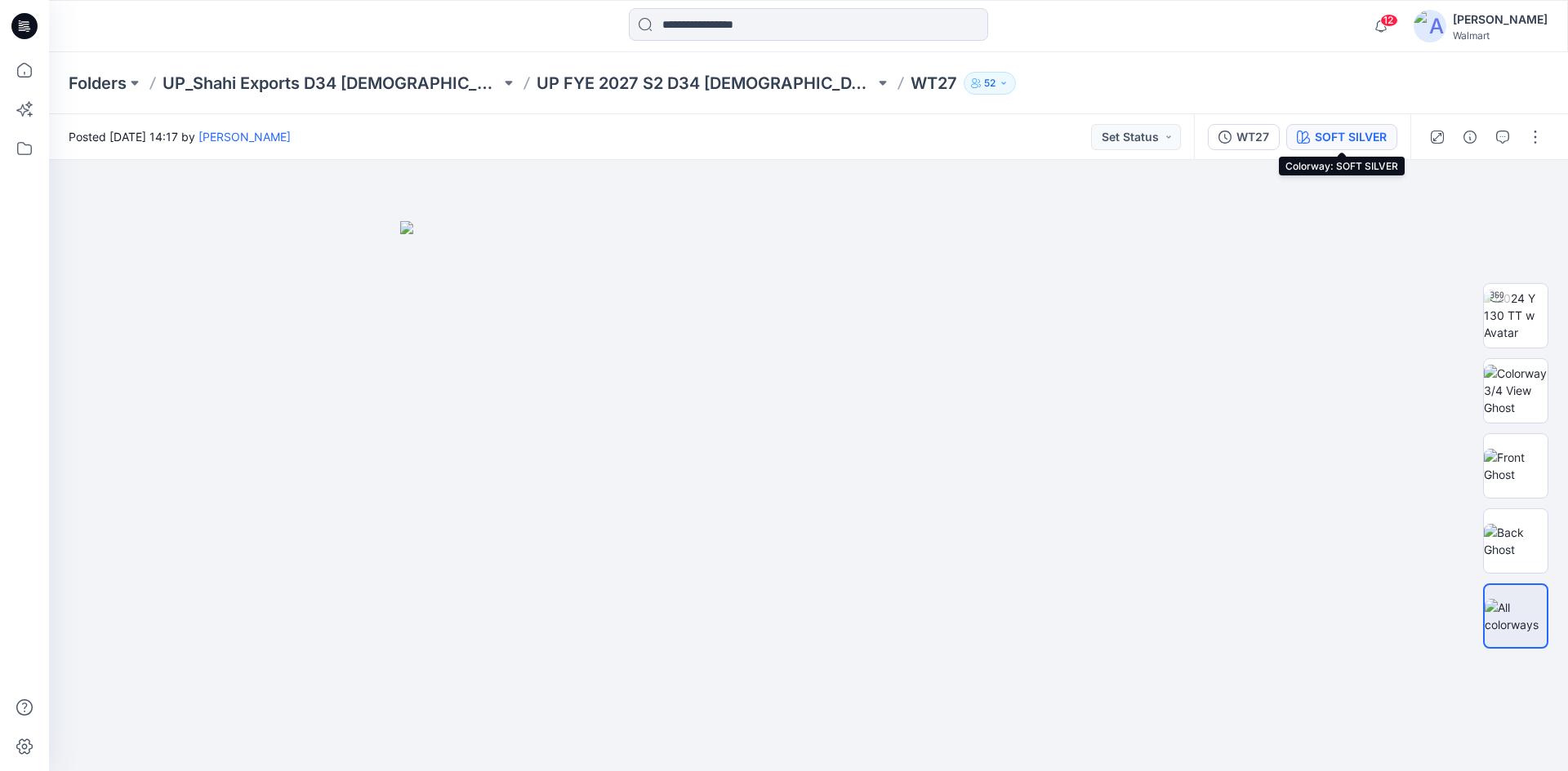
click at [1357, 139] on div "SOFT SILVER" at bounding box center [1350, 137] width 72 height 18
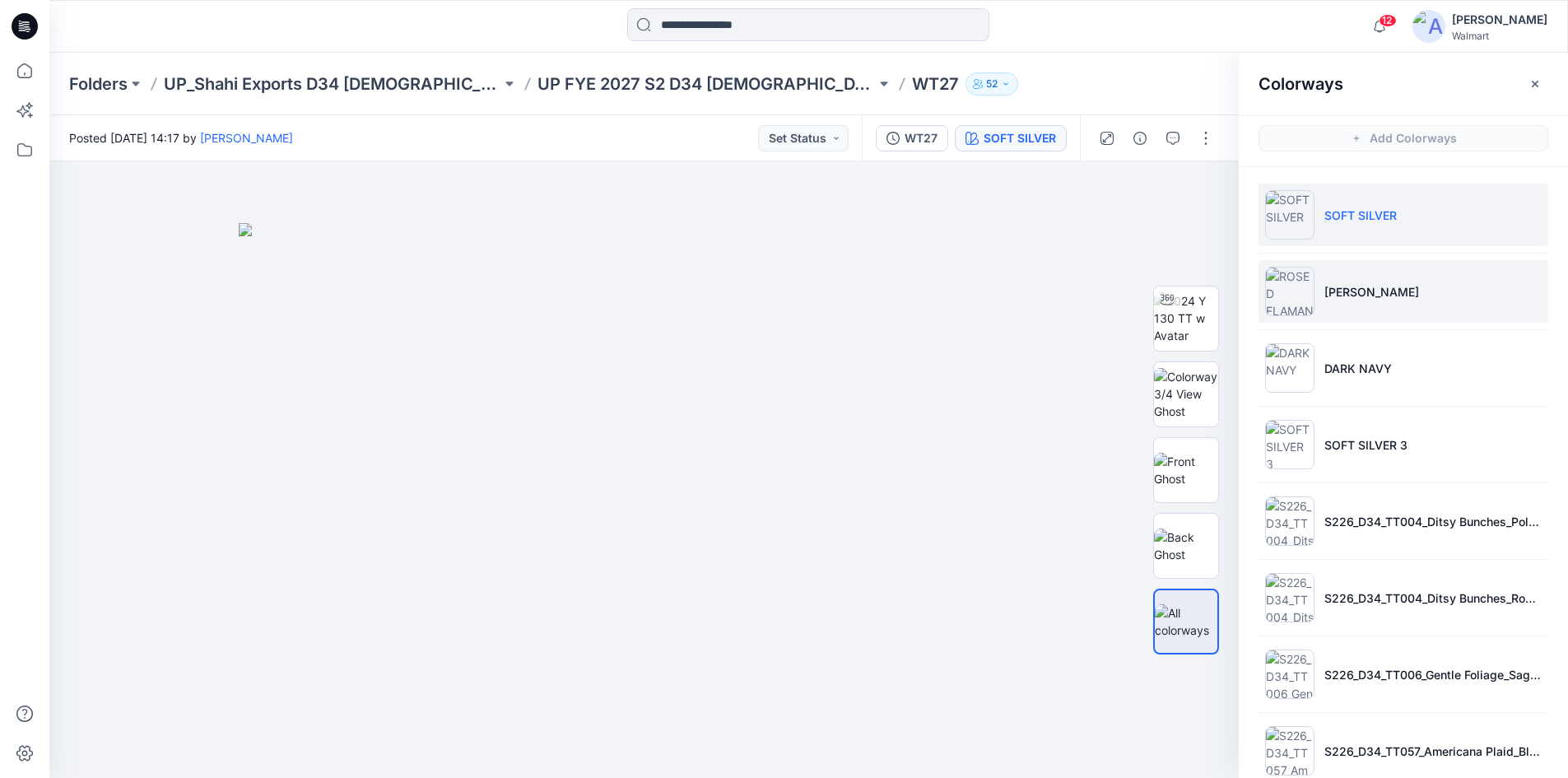
click at [1403, 295] on p "[PERSON_NAME]" at bounding box center [1372, 292] width 94 height 17
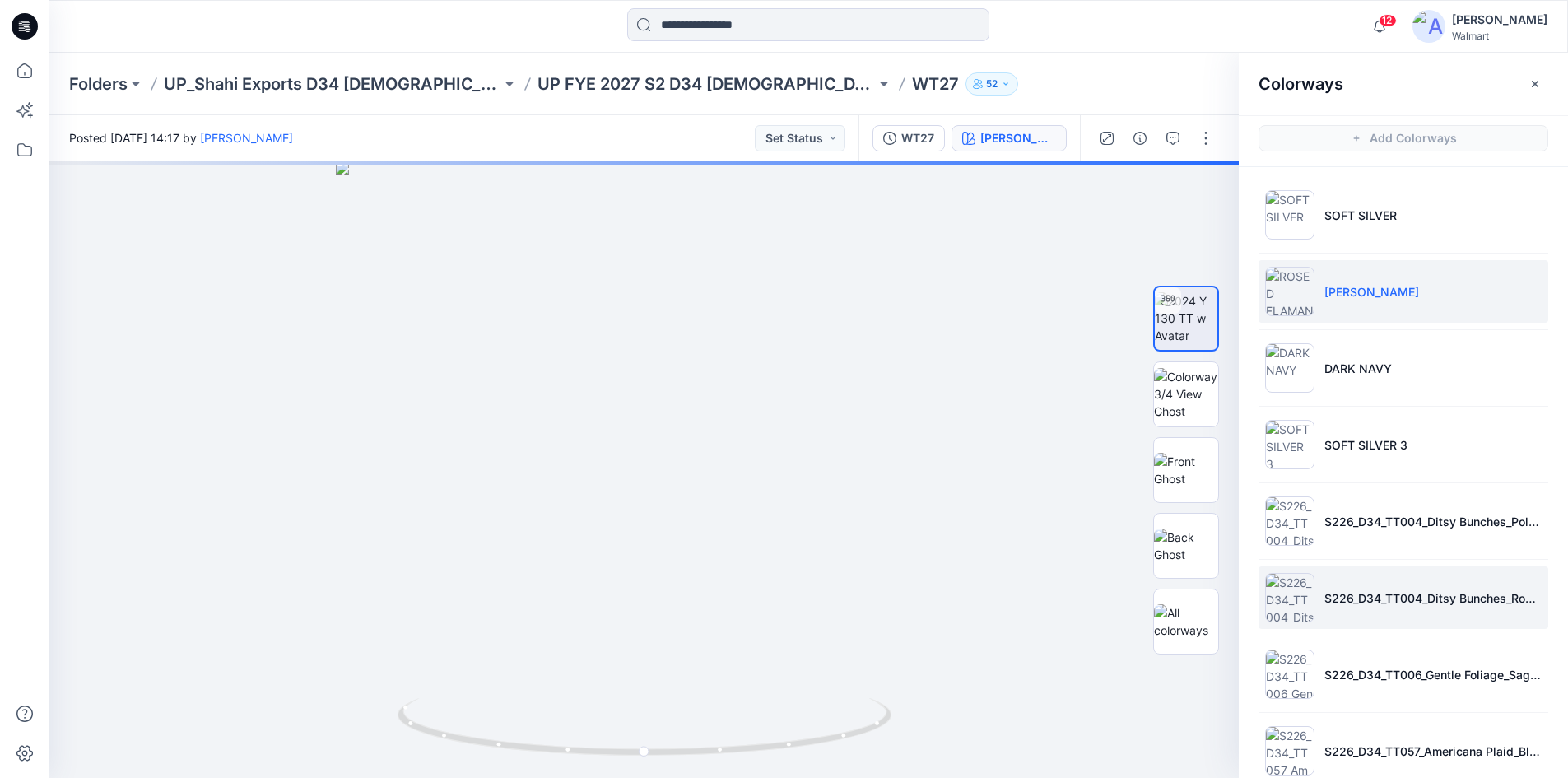
scroll to position [258, 0]
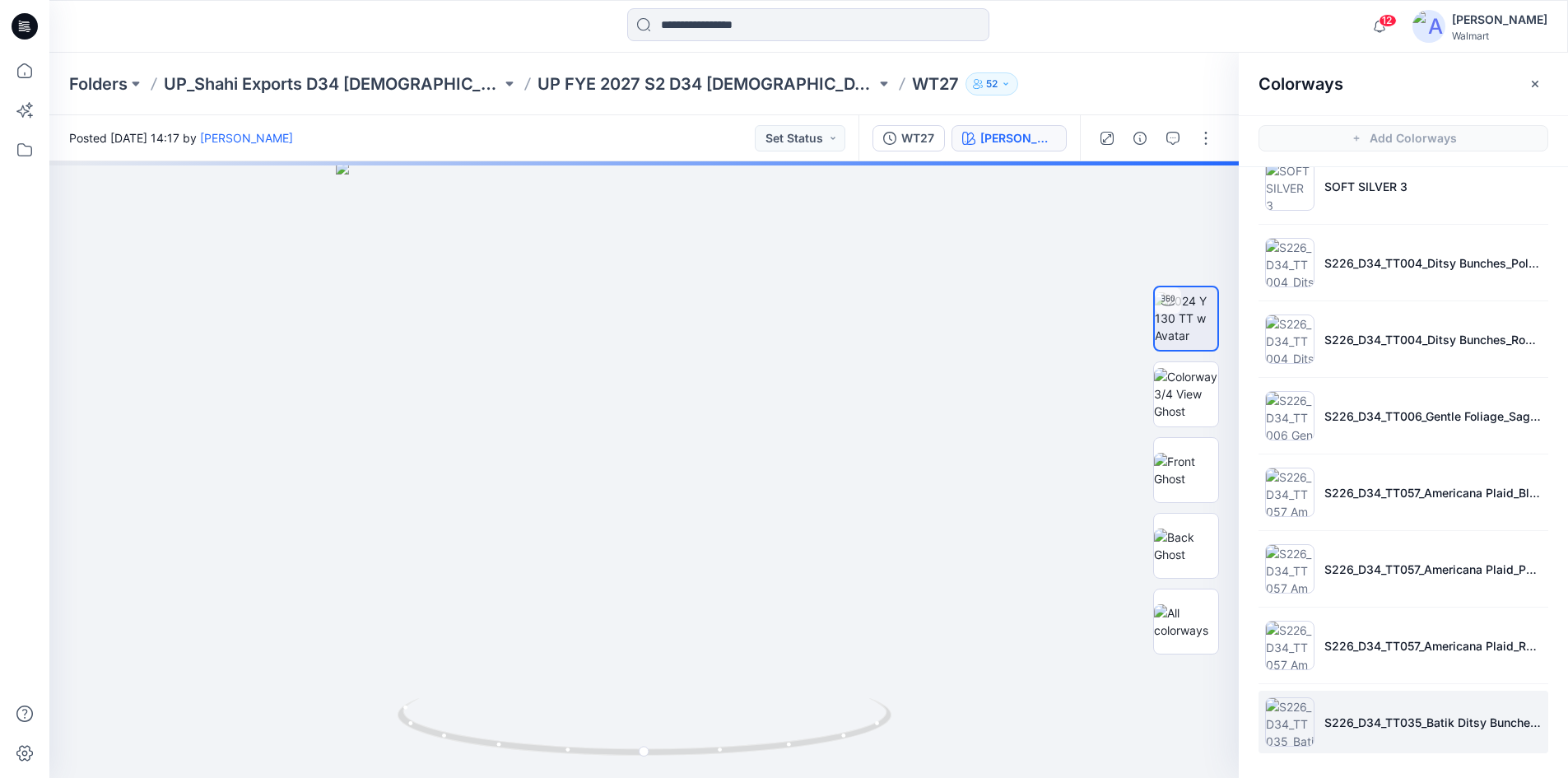
click at [1342, 711] on li "S226_D34_TT035_Batik Ditsy Bunches_Red Rooster_16cm.tif" at bounding box center [1403, 723] width 290 height 63
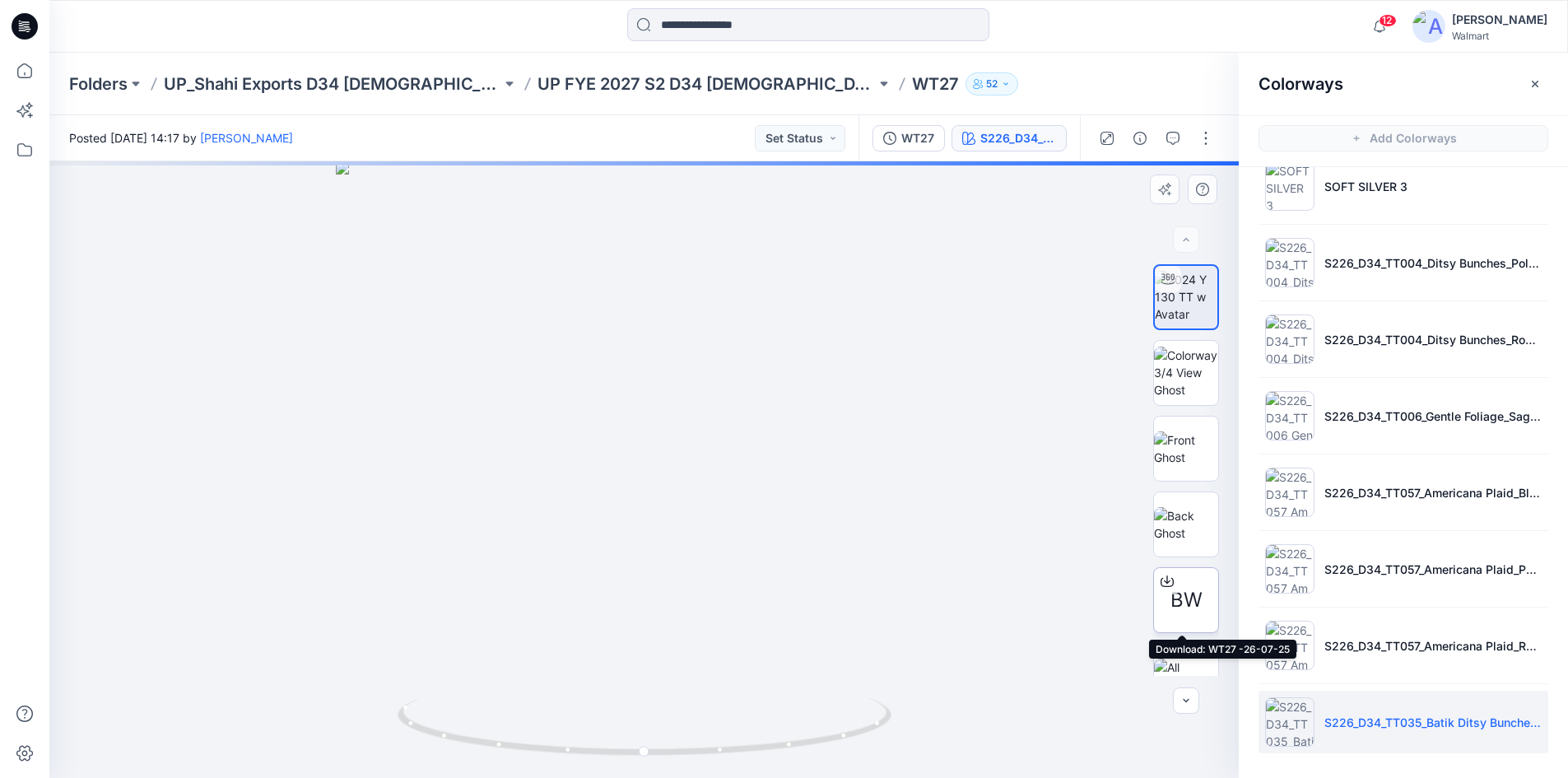
click at [1184, 583] on div "BW" at bounding box center [1186, 599] width 65 height 65
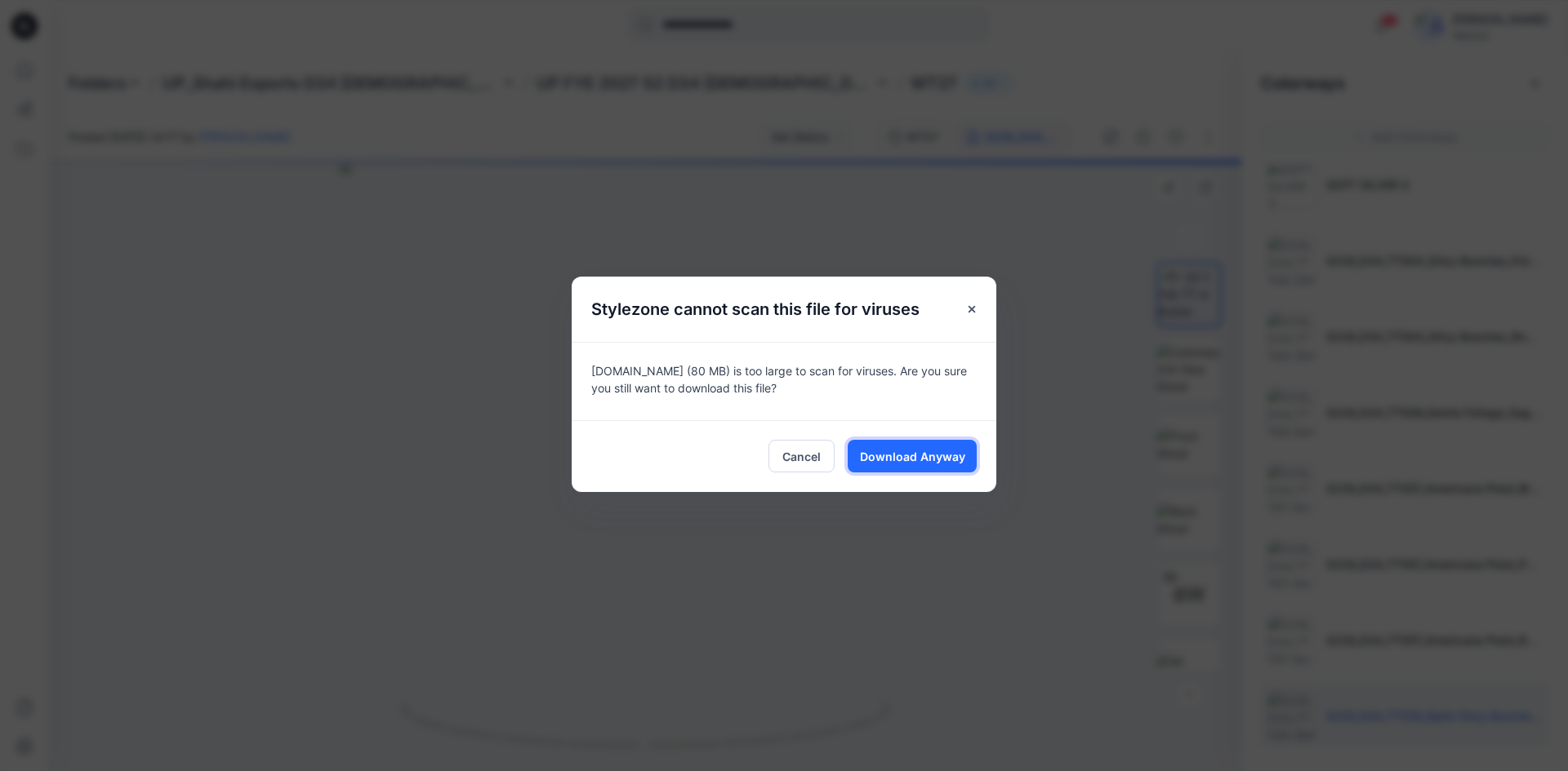
click at [929, 460] on span "Download Anyway" at bounding box center [912, 457] width 105 height 17
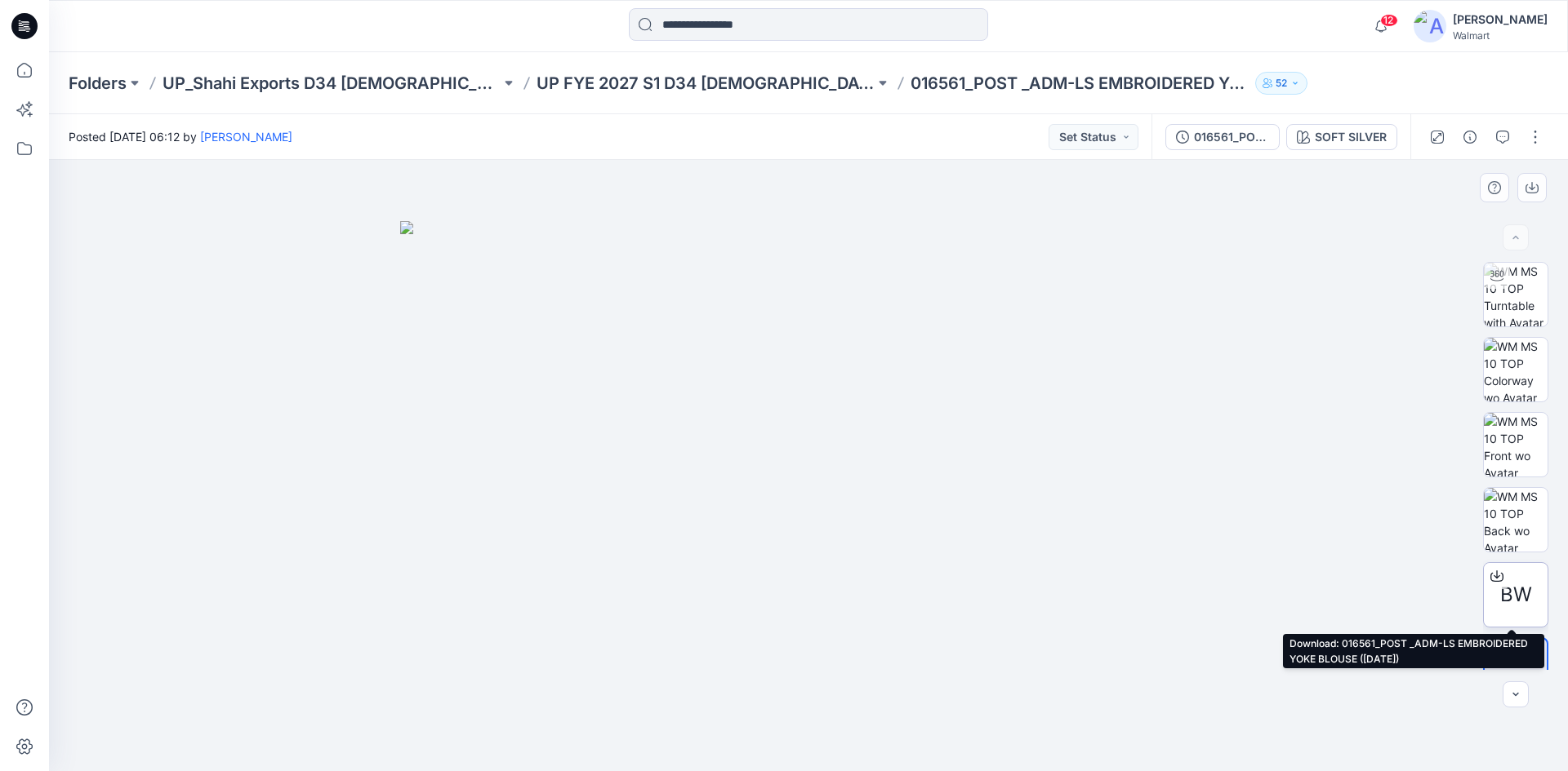
click at [1506, 596] on span "BW" at bounding box center [1516, 595] width 32 height 29
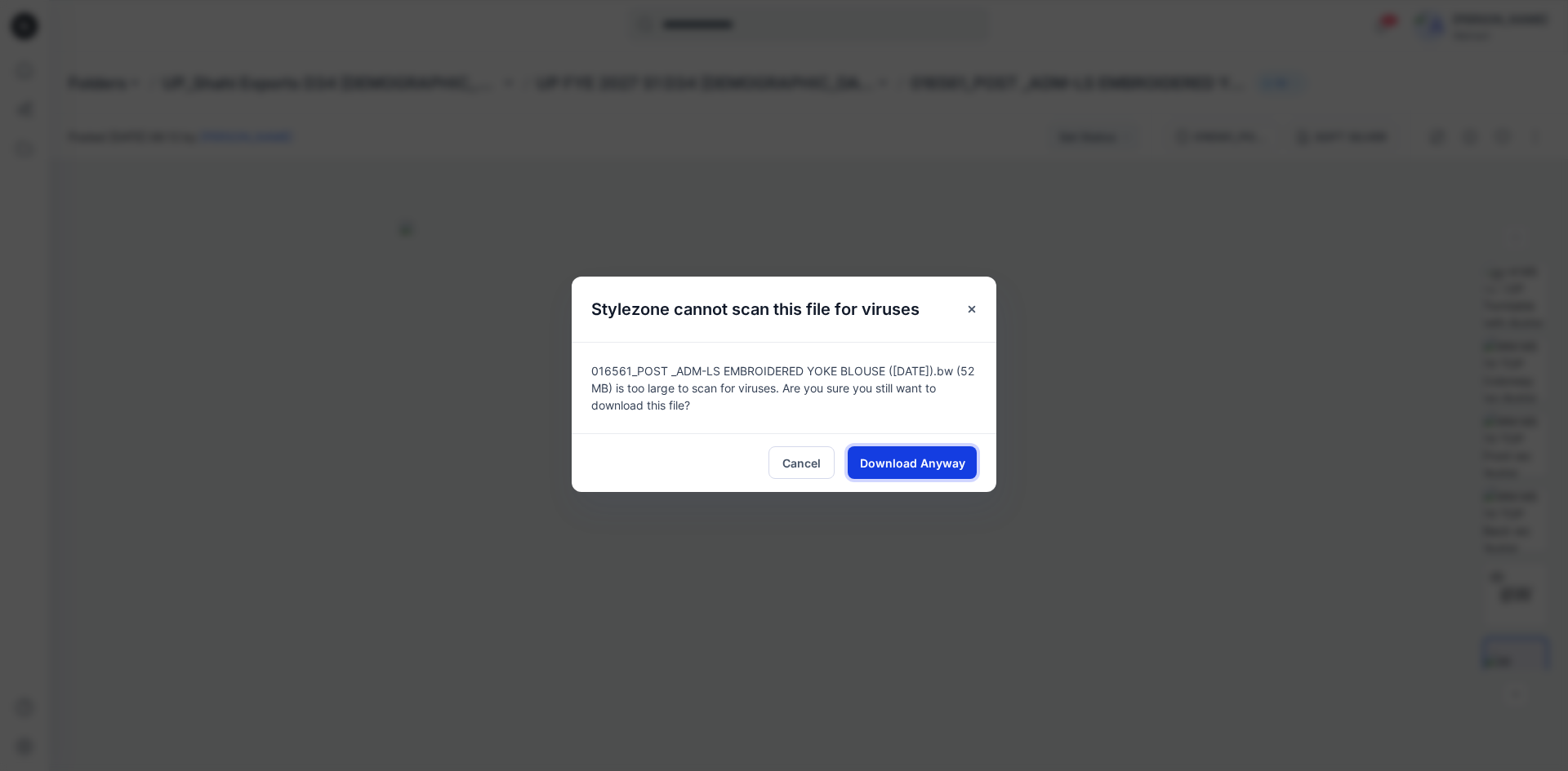
click at [921, 465] on span "Download Anyway" at bounding box center [912, 463] width 105 height 17
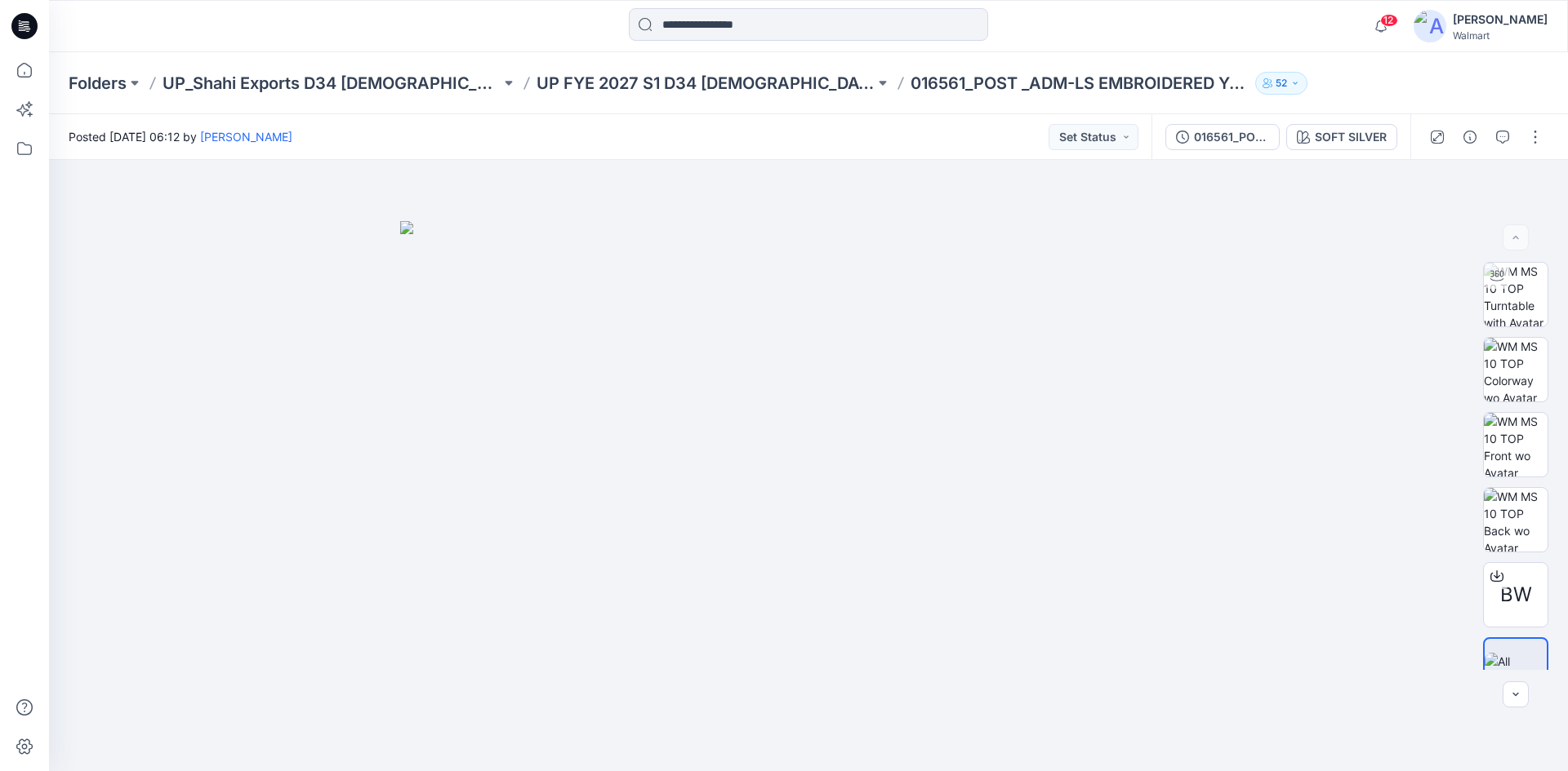
click at [13, 17] on icon at bounding box center [24, 26] width 26 height 52
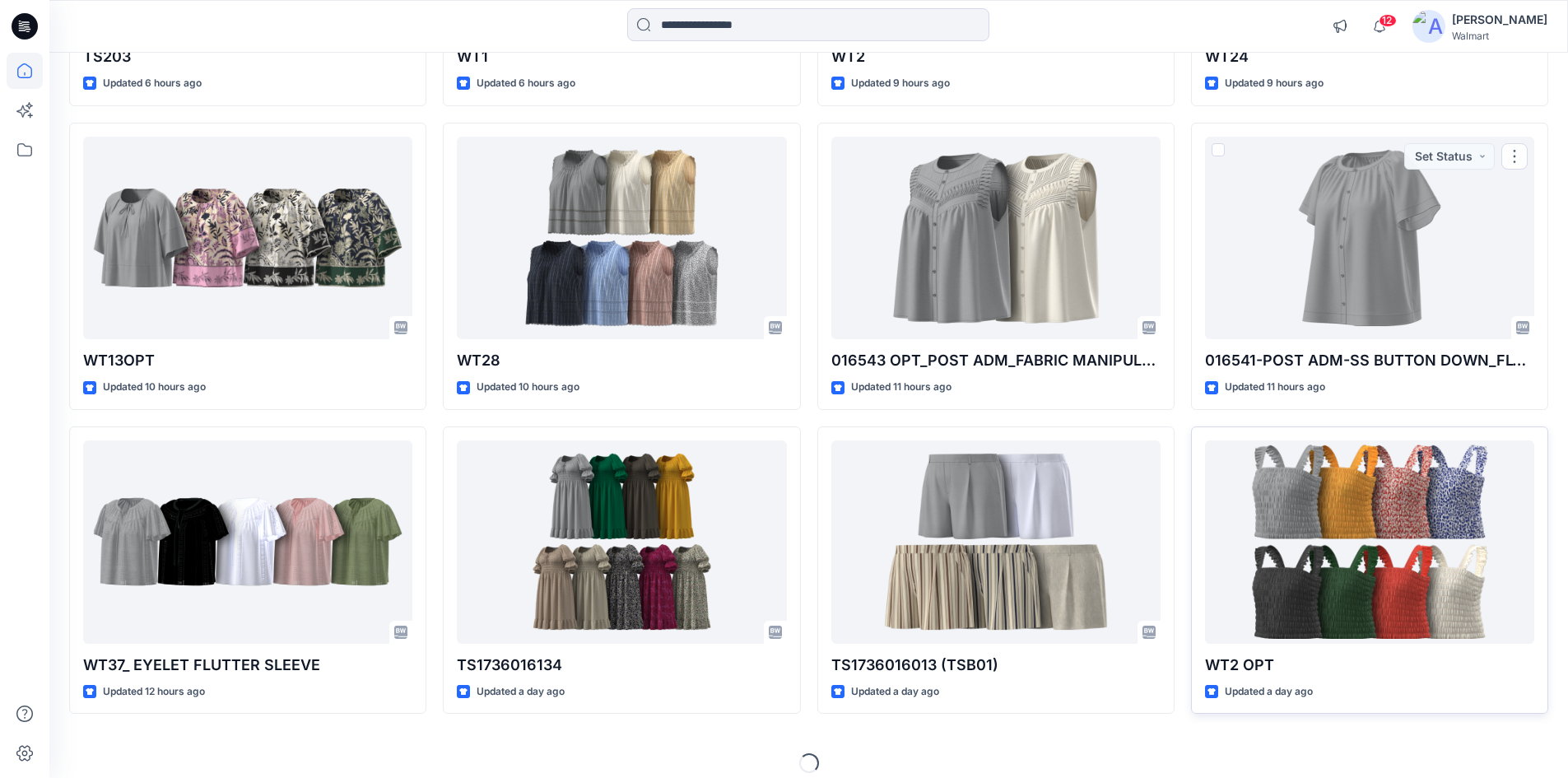
scroll to position [428, 0]
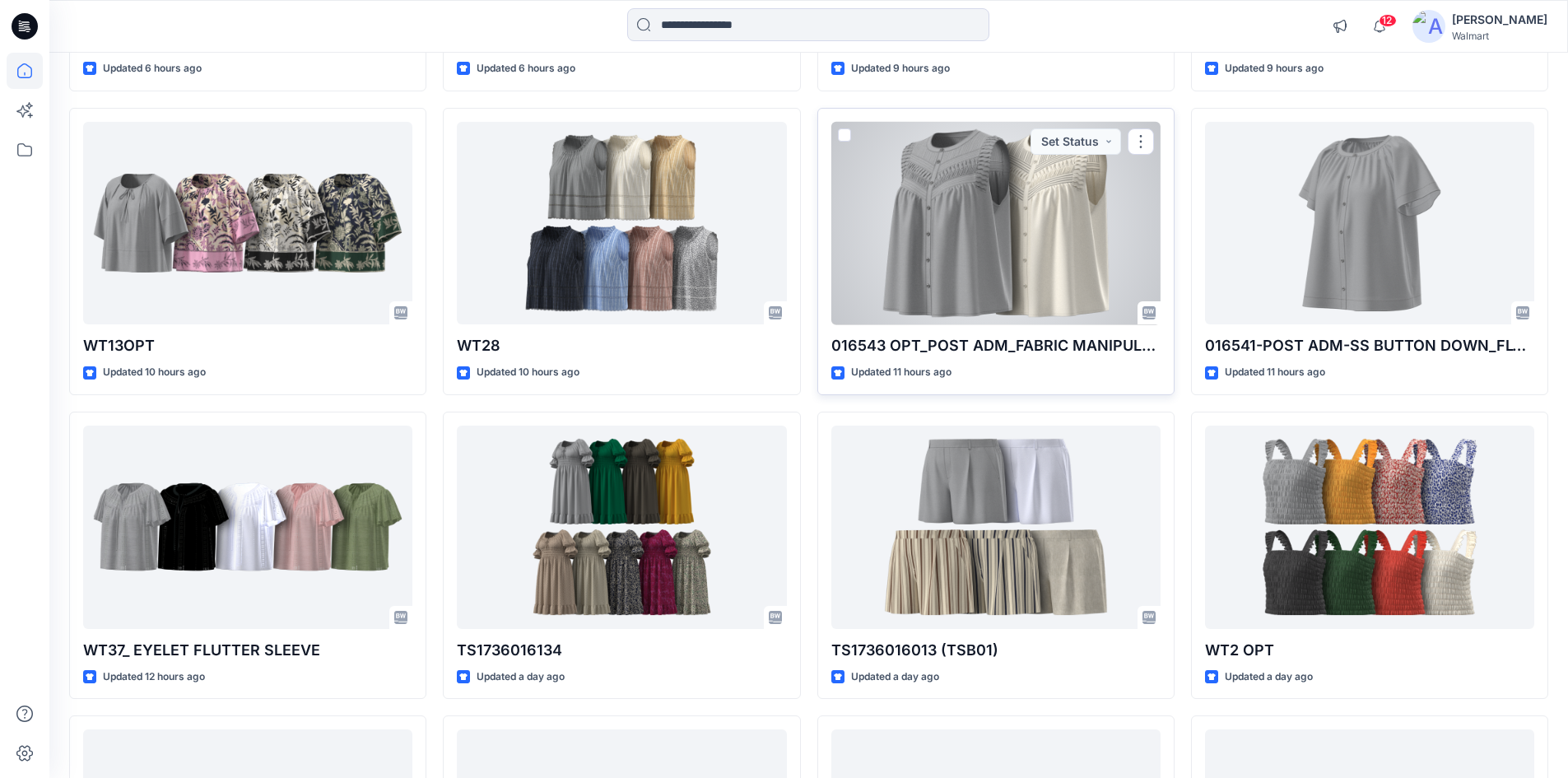
click at [981, 259] on div at bounding box center [995, 223] width 329 height 203
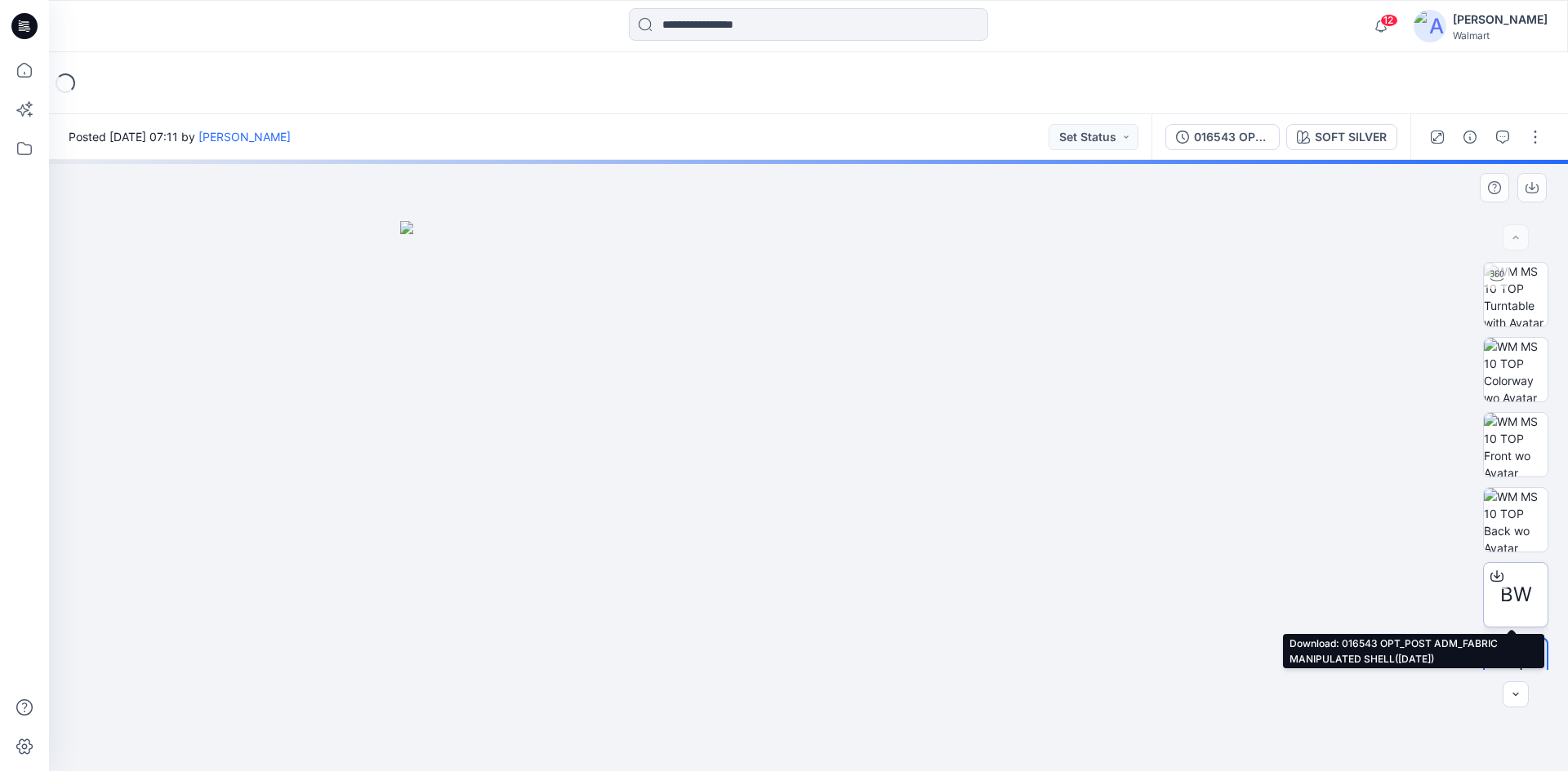
click at [1498, 577] on icon at bounding box center [1496, 576] width 13 height 9
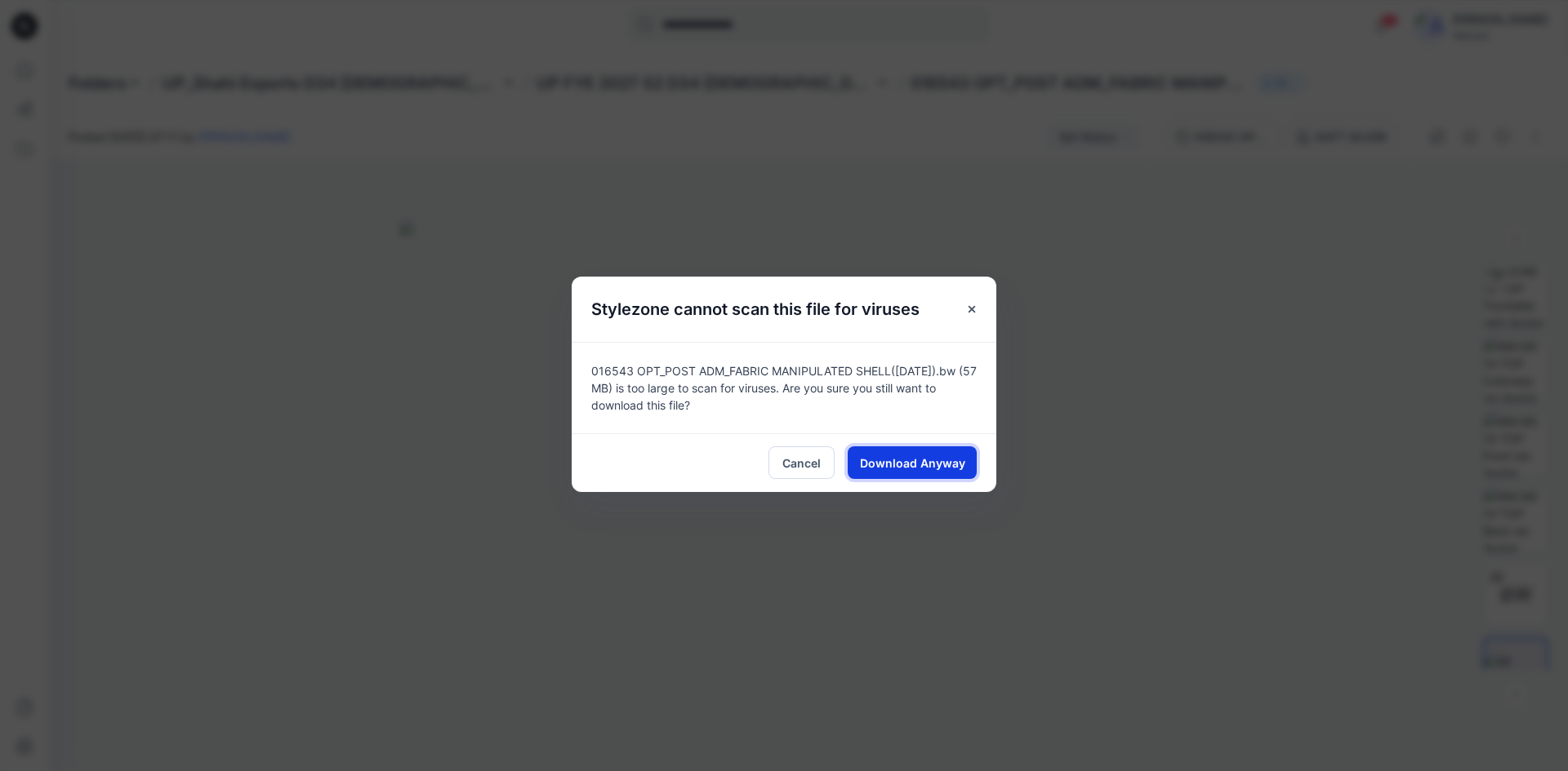
click at [935, 459] on span "Download Anyway" at bounding box center [912, 463] width 105 height 17
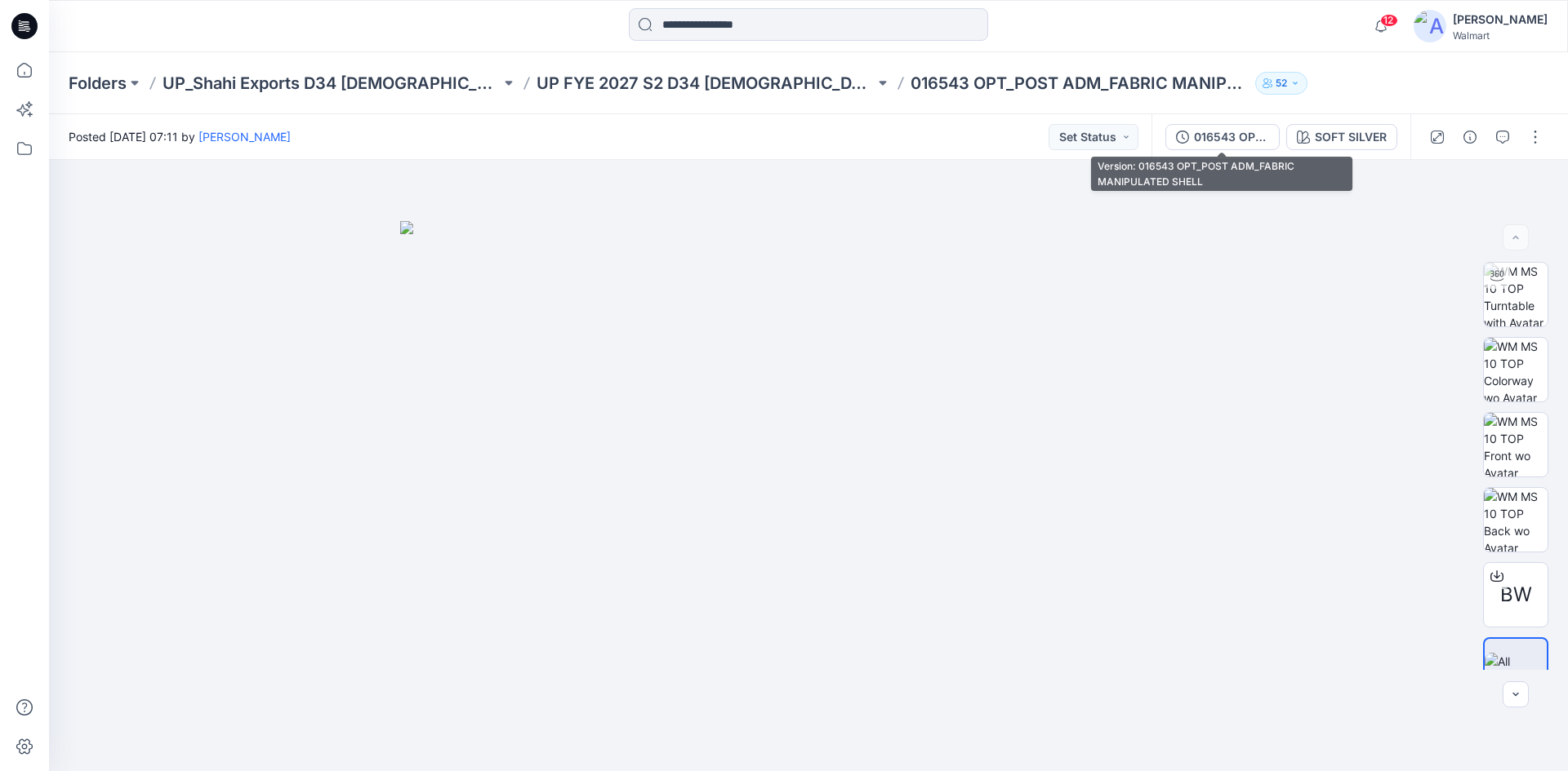
drag, startPoint x: 1222, startPoint y: 133, endPoint x: 1230, endPoint y: 140, distance: 10.6
click at [1222, 134] on div "016543 OPT_POST ADM_FABRIC MANIPULATED SHELL" at bounding box center [1231, 137] width 75 height 18
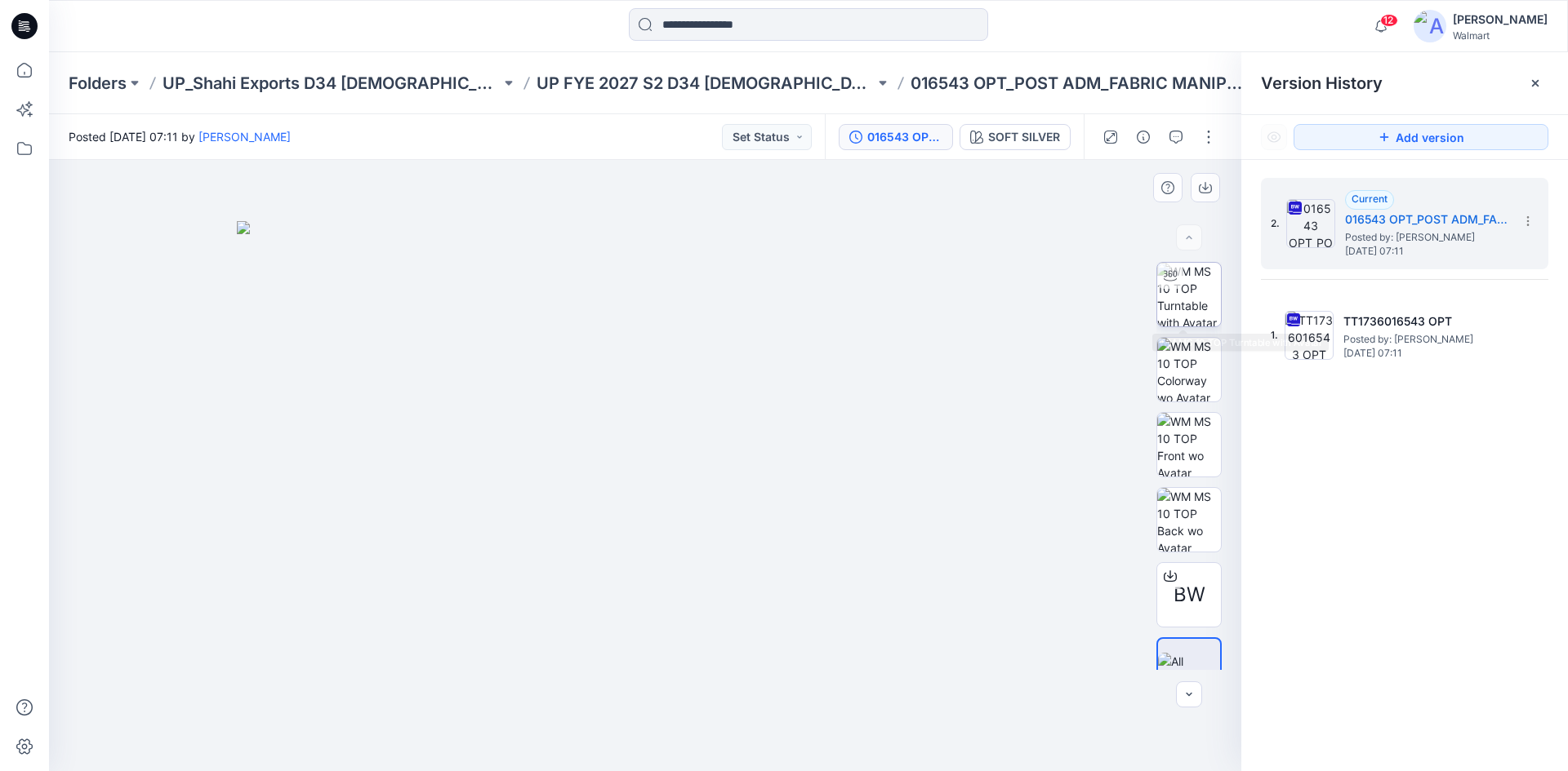
click at [1195, 286] on img at bounding box center [1189, 295] width 64 height 64
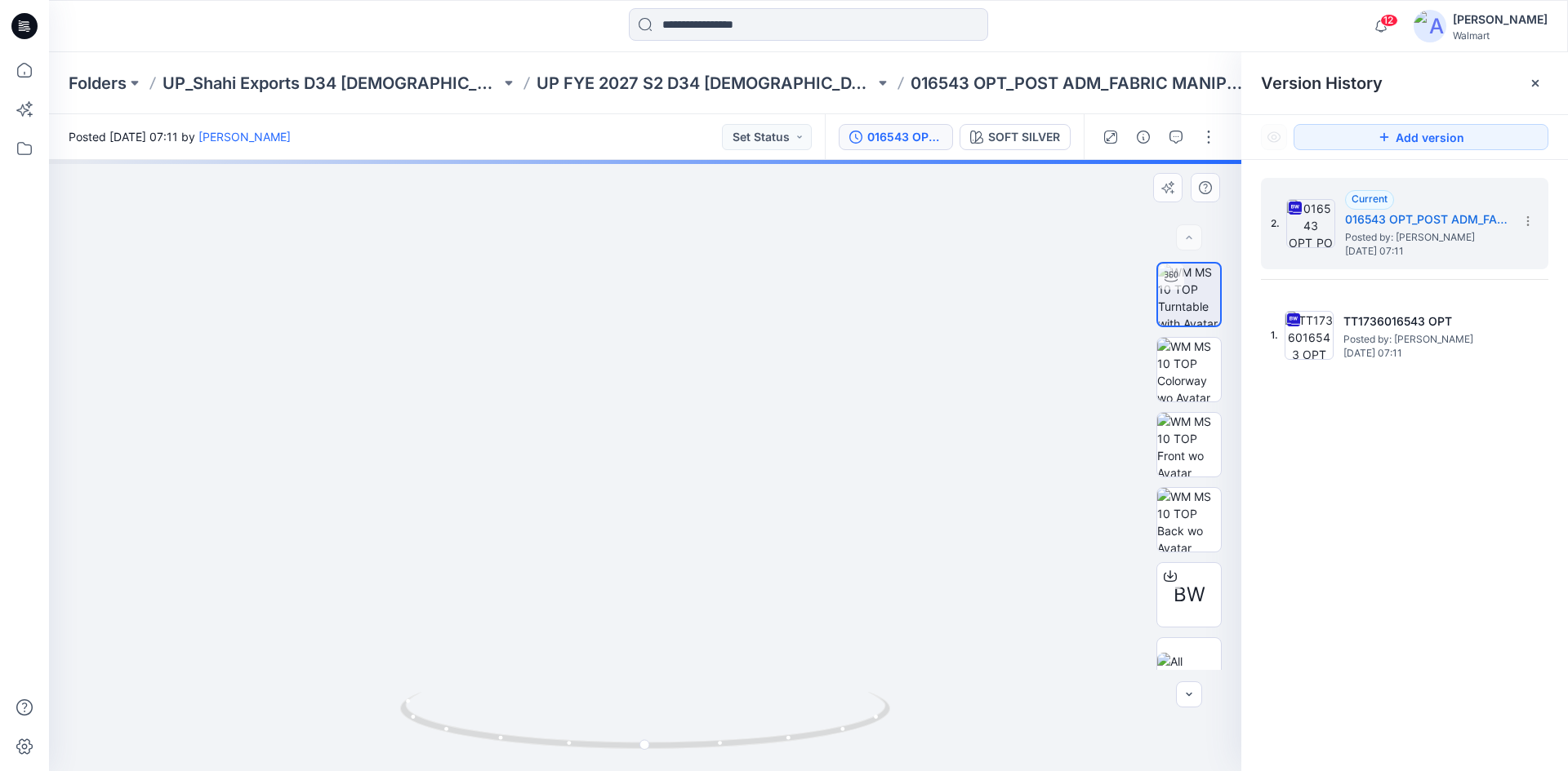
drag, startPoint x: 642, startPoint y: 282, endPoint x: 657, endPoint y: 377, distance: 96.2
drag, startPoint x: 657, startPoint y: 292, endPoint x: 667, endPoint y: 337, distance: 46.1
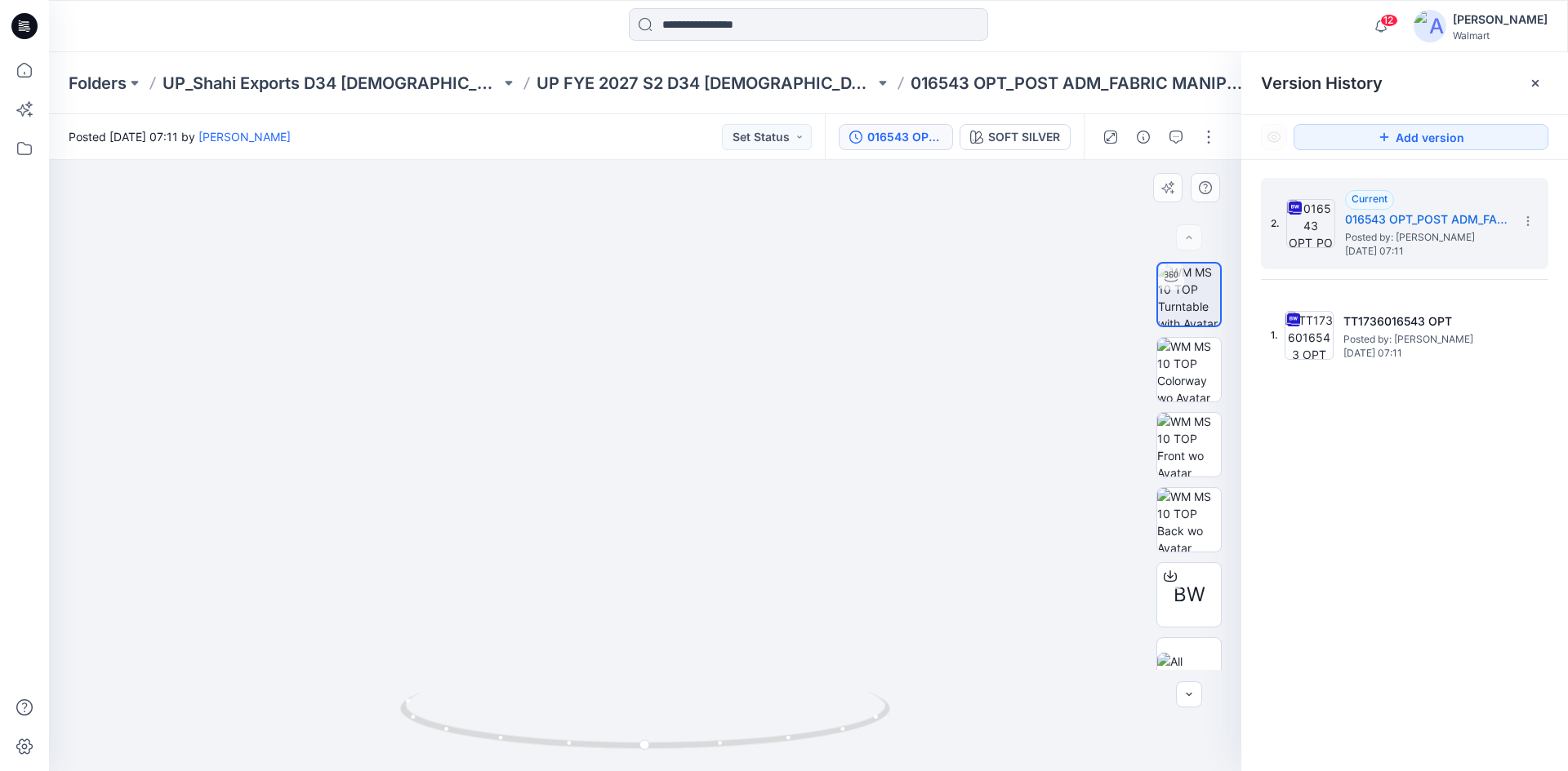
drag, startPoint x: 670, startPoint y: 278, endPoint x: 695, endPoint y: 331, distance: 58.6
drag, startPoint x: 613, startPoint y: 316, endPoint x: 640, endPoint y: 488, distance: 174.1
click at [640, 488] on img at bounding box center [683, 454] width 1374 height 635
click at [1177, 375] on img at bounding box center [1189, 370] width 64 height 64
click at [20, 29] on icon at bounding box center [24, 25] width 26 height 26
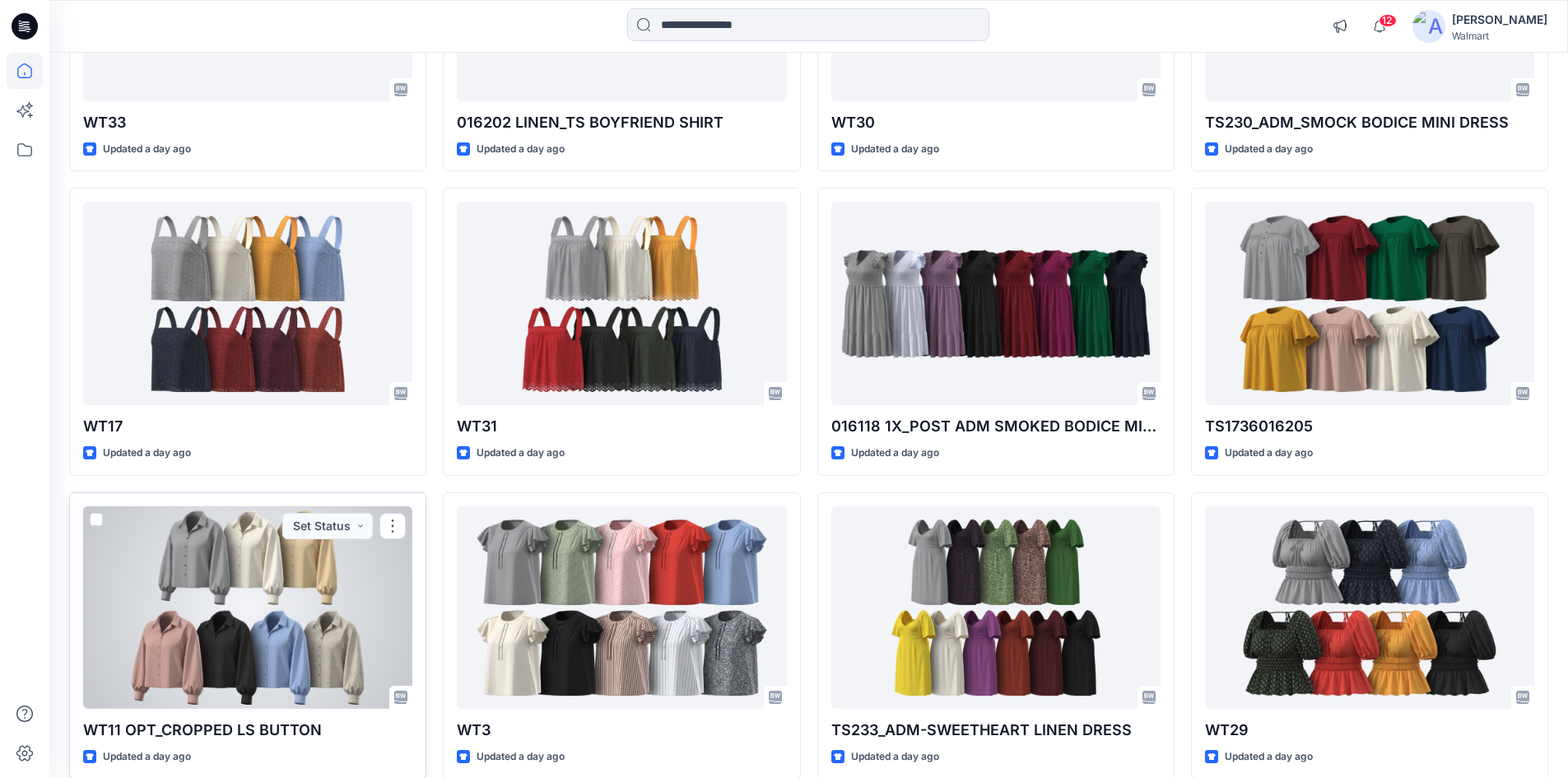
scroll to position [1340, 0]
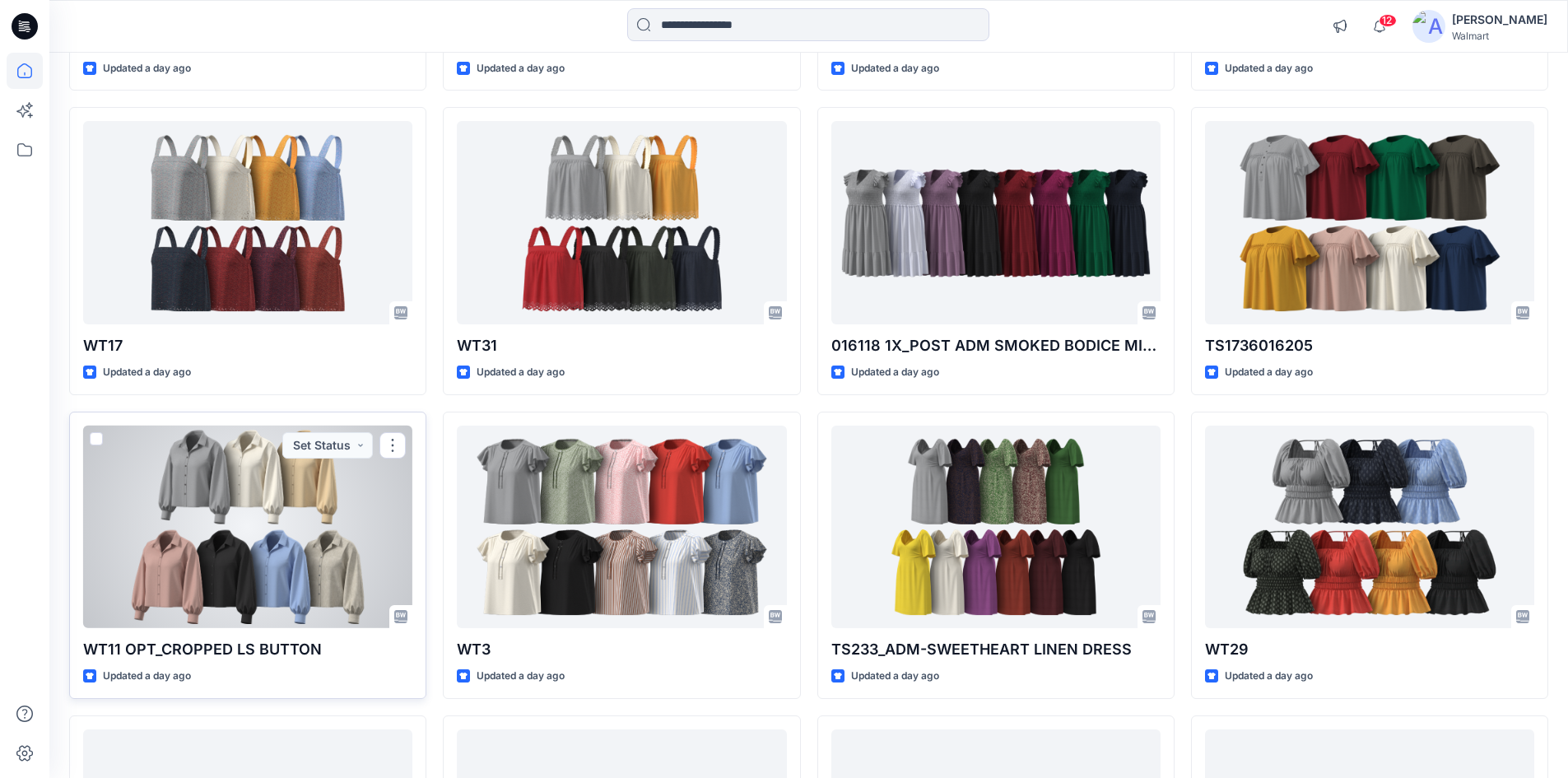
click at [226, 554] on div at bounding box center [247, 527] width 329 height 203
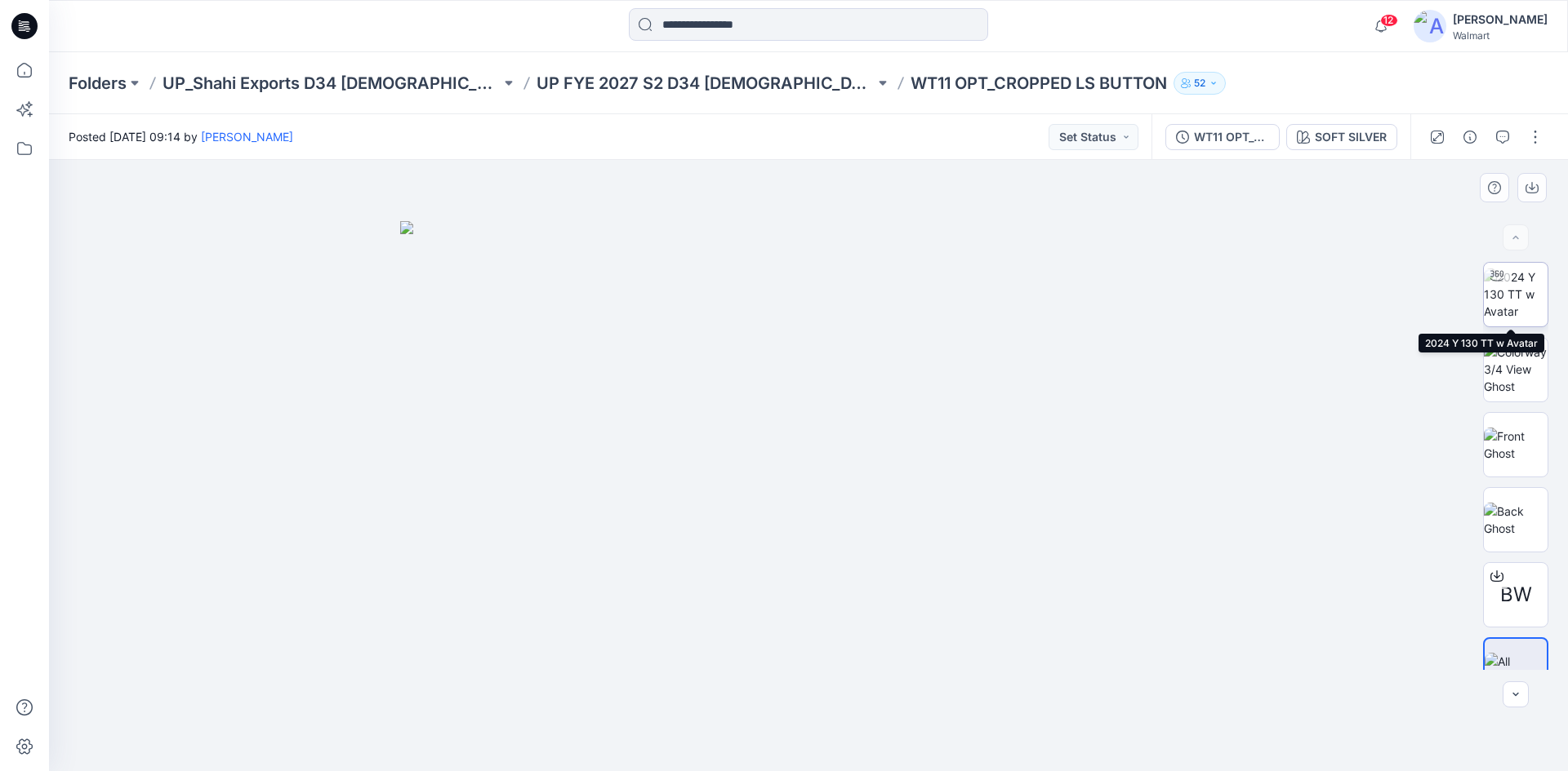
click at [1488, 302] on img at bounding box center [1516, 294] width 64 height 51
